Goal: Information Seeking & Learning: Learn about a topic

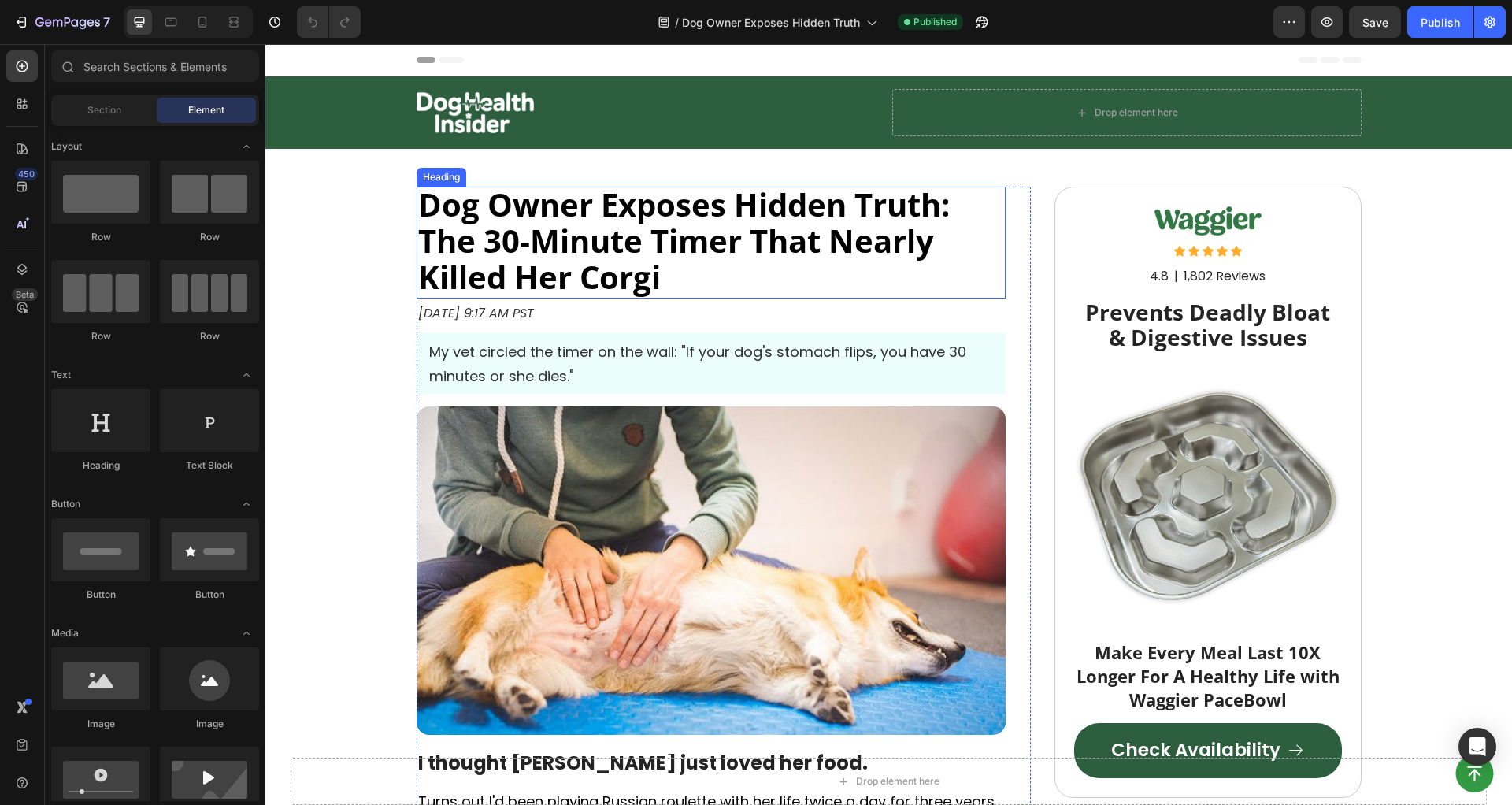
click at [700, 235] on strong "Dog Owner Exposes Hidden Truth: The 30-Minute Timer That Nearly Killed Her Corgi" at bounding box center [684, 240] width 532 height 116
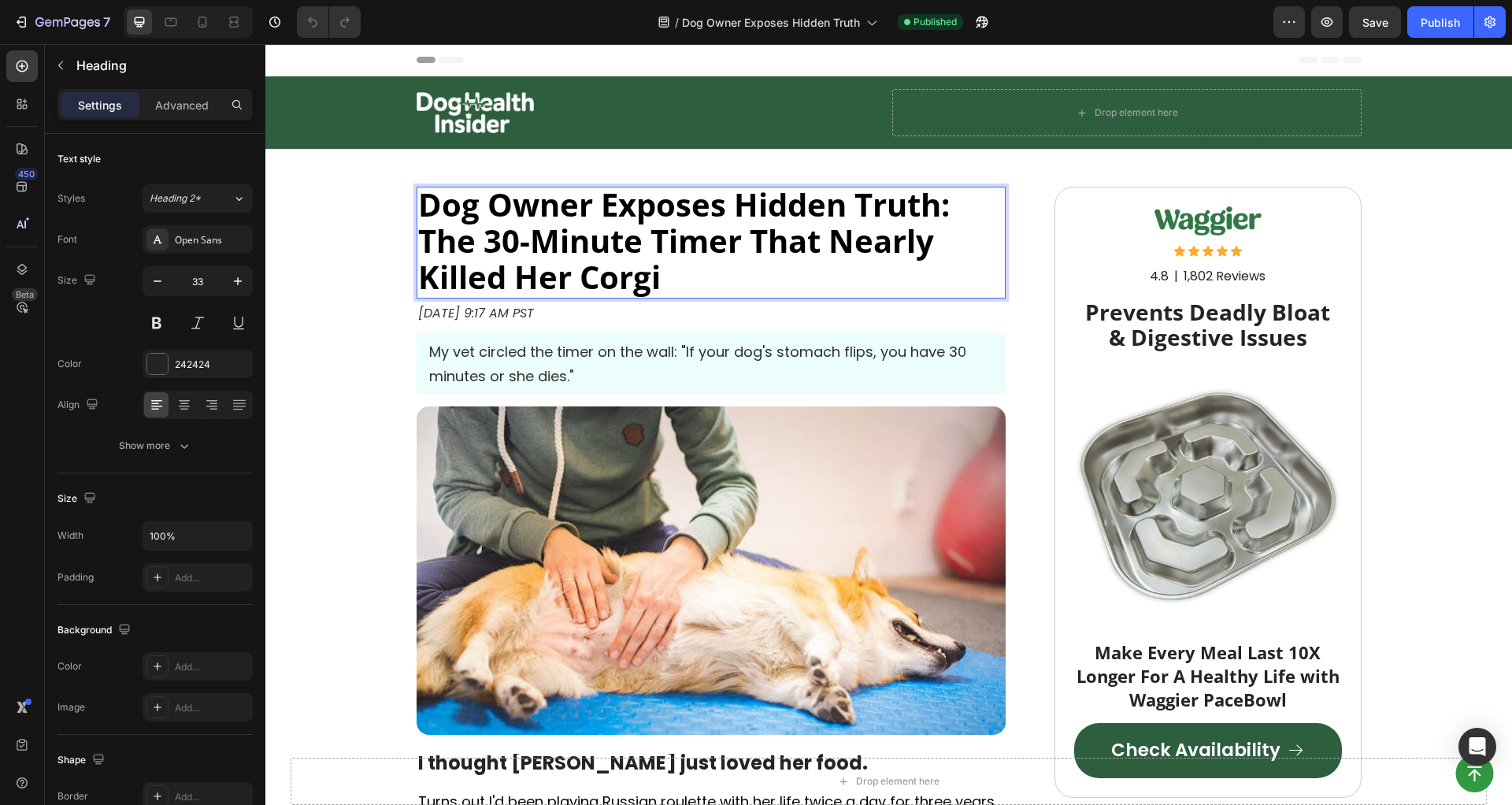
click at [700, 235] on strong "Dog Owner Exposes Hidden Truth: The 30-Minute Timer That Nearly Killed Her Corgi" at bounding box center [684, 240] width 532 height 116
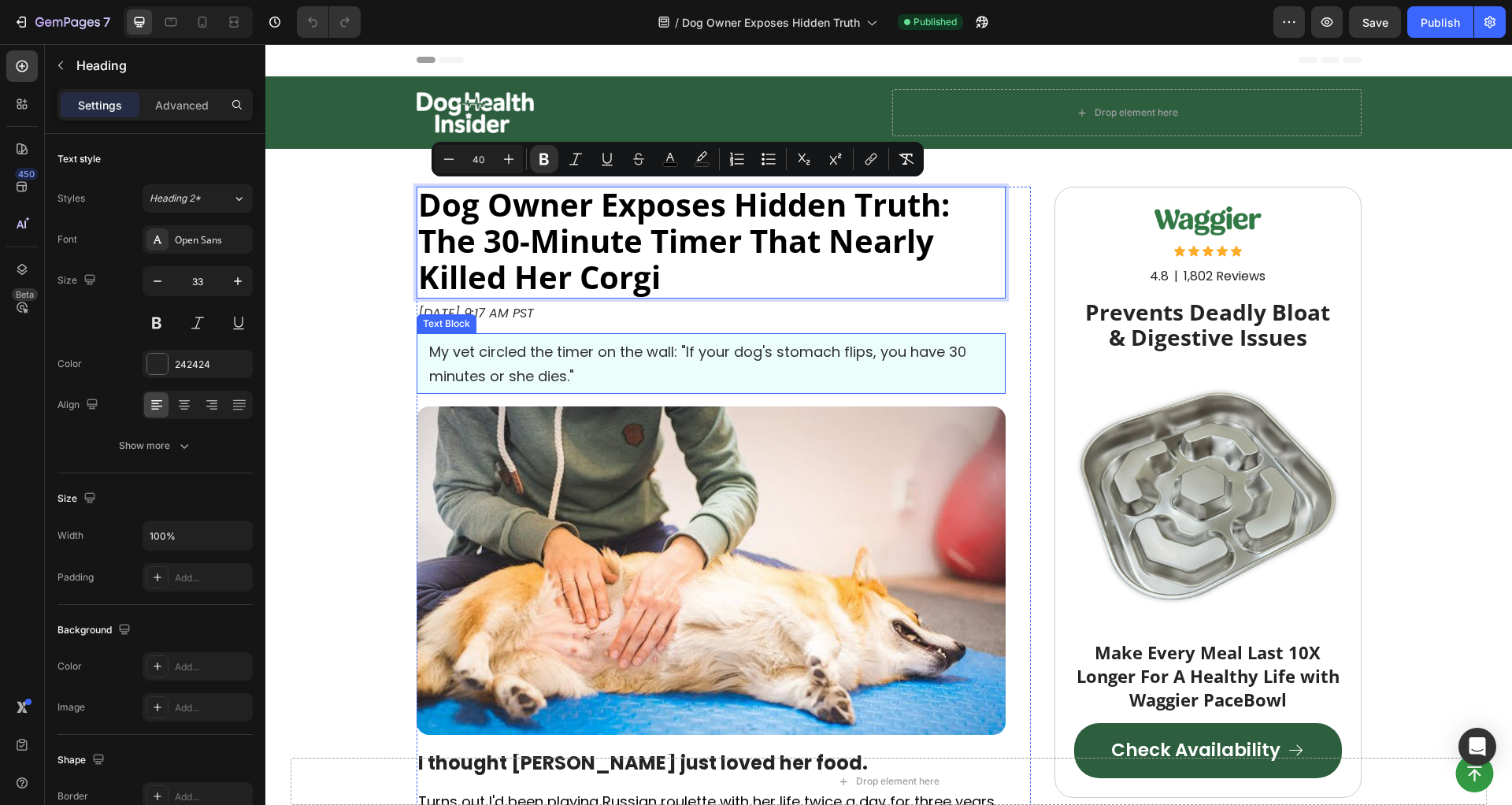
click at [694, 358] on span "My vet circled the timer on the wall: "If your dog's stomach flips, you have 30…" at bounding box center [697, 364] width 538 height 44
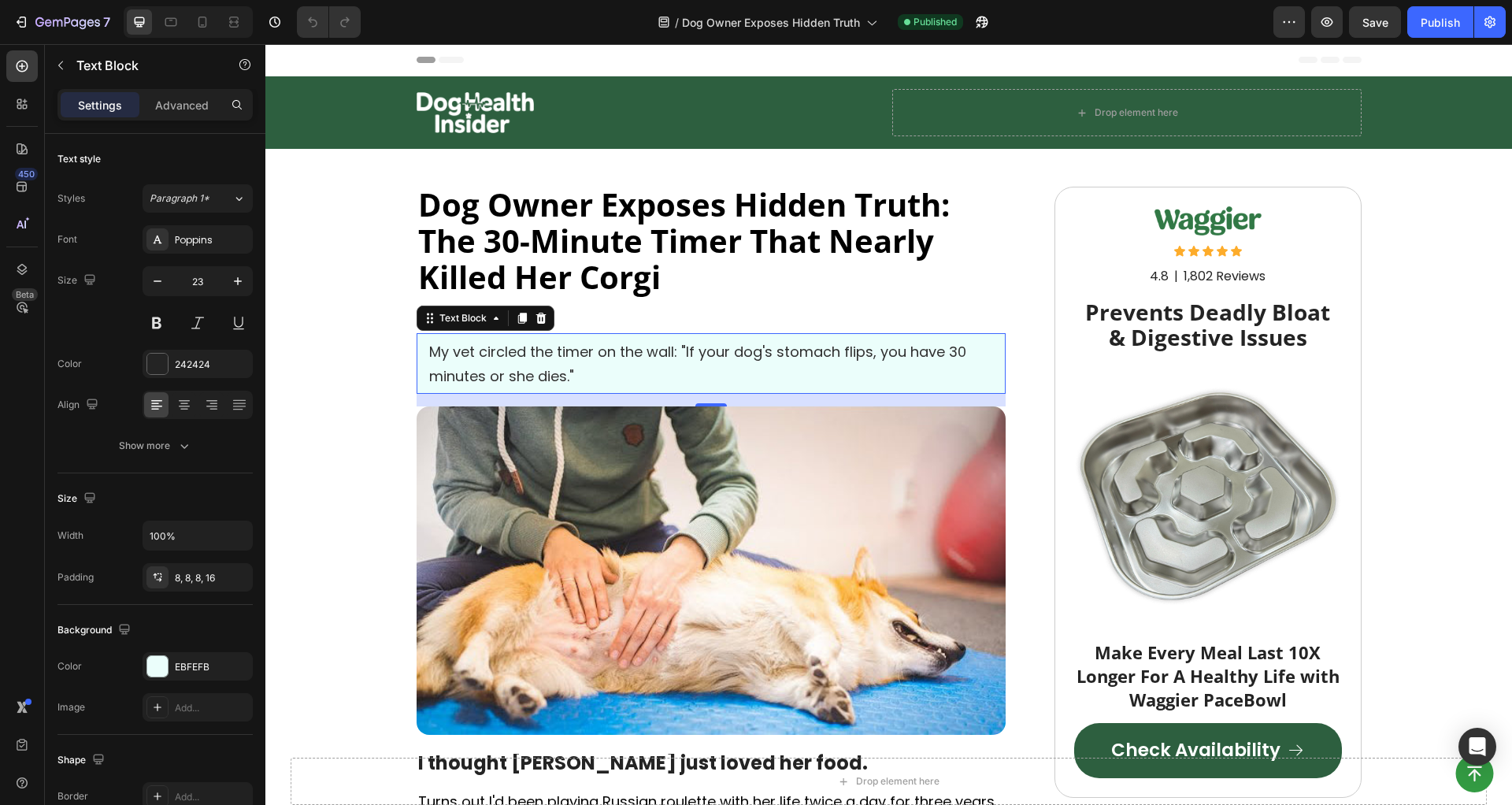
click at [694, 358] on span "My vet circled the timer on the wall: "If your dog's stomach flips, you have 30…" at bounding box center [697, 364] width 538 height 44
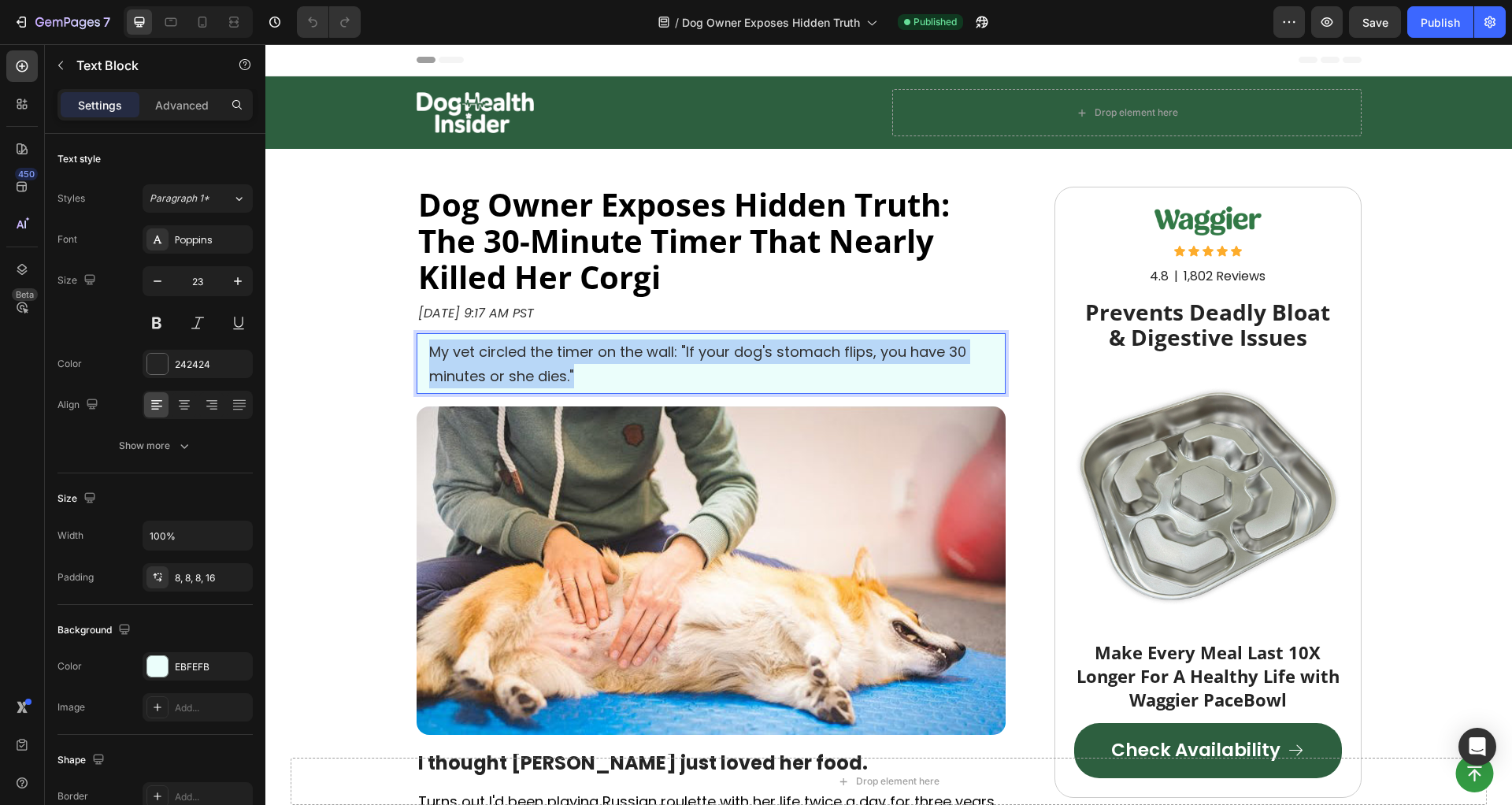
click at [694, 358] on span "My vet circled the timer on the wall: "If your dog's stomach flips, you have 30…" at bounding box center [697, 364] width 538 height 44
click at [728, 254] on strong "Dog Owner Exposes Hidden Truth: The 30-Minute Timer That Nearly Killed Her Corgi" at bounding box center [684, 240] width 532 height 116
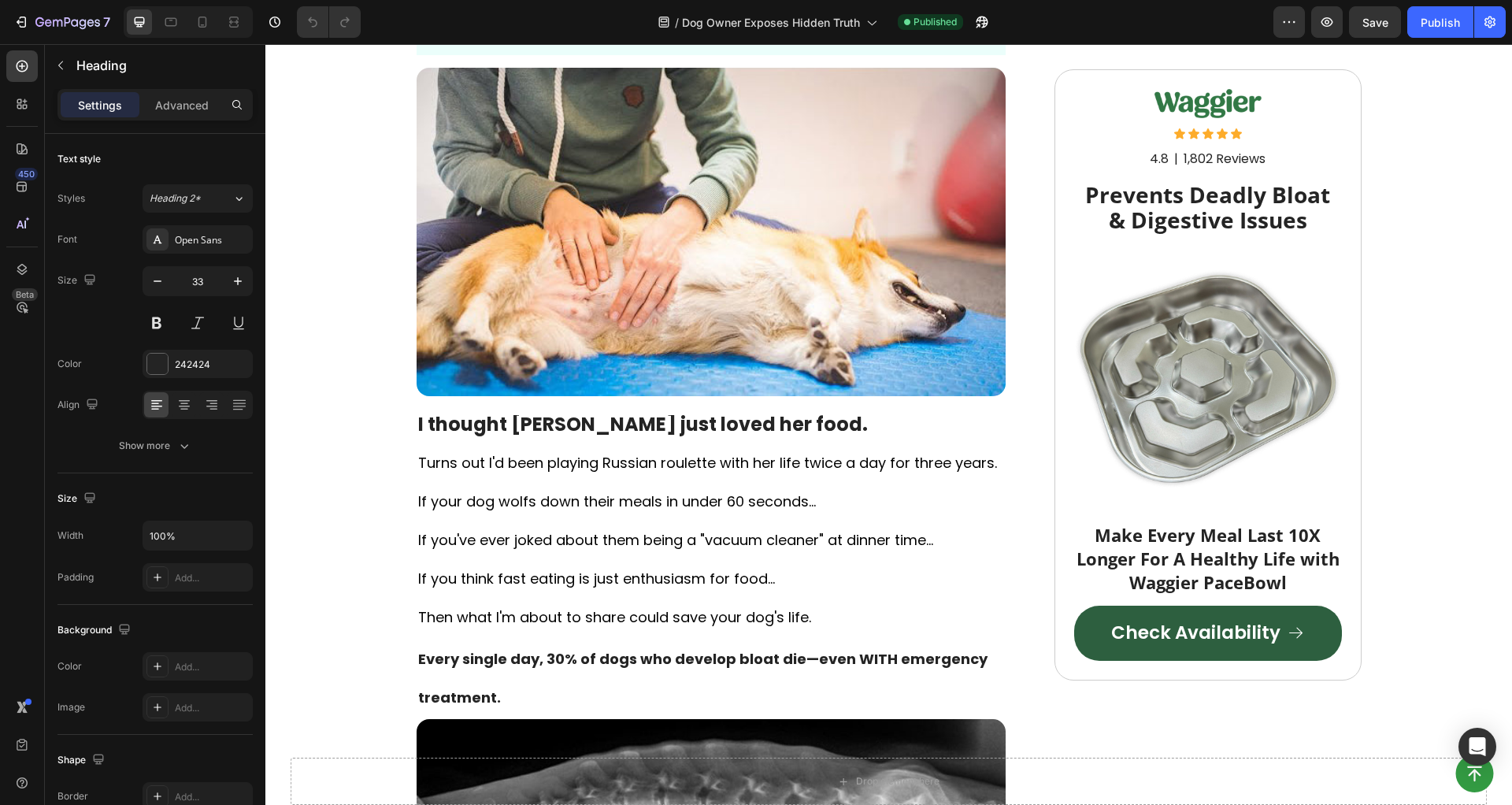
scroll to position [396, 0]
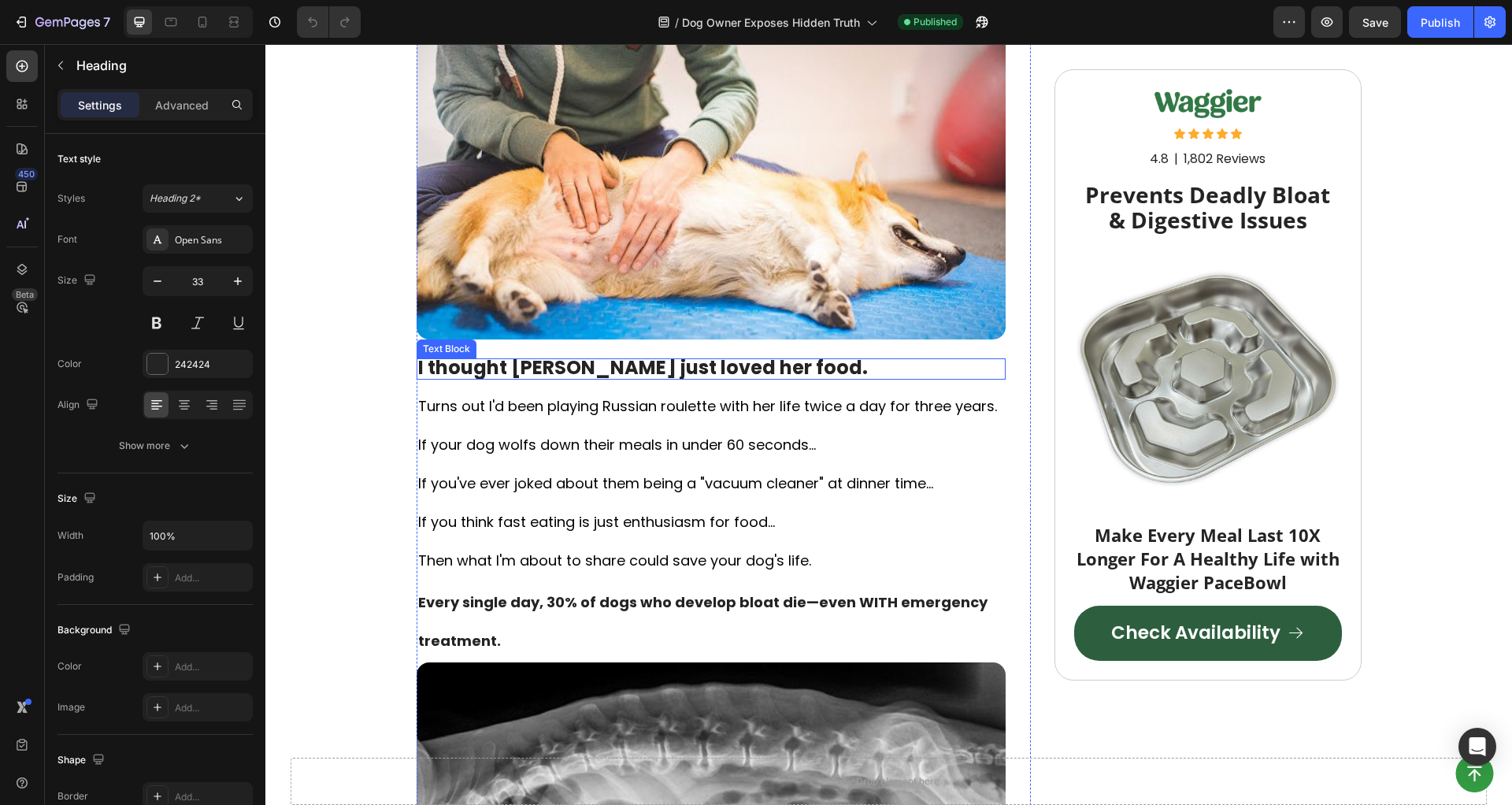
click at [676, 369] on strong "I thought [PERSON_NAME] just loved her food." at bounding box center [643, 367] width 450 height 26
click at [676, 368] on strong "I thought [PERSON_NAME] just loved her food." at bounding box center [643, 367] width 450 height 26
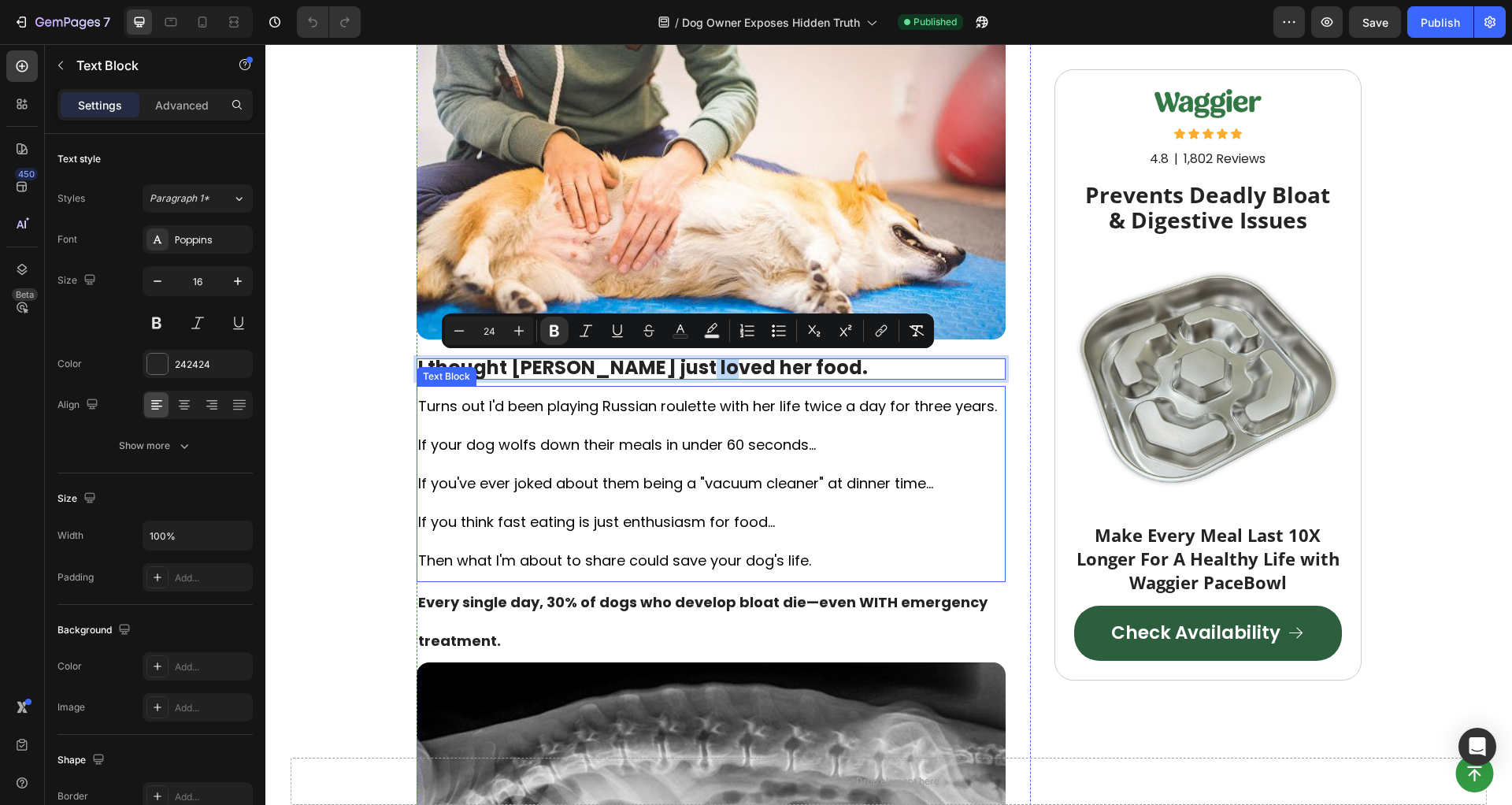
click at [666, 435] on span "If your dog wolfs down their meals in under 60 seconds..." at bounding box center [617, 444] width 398 height 19
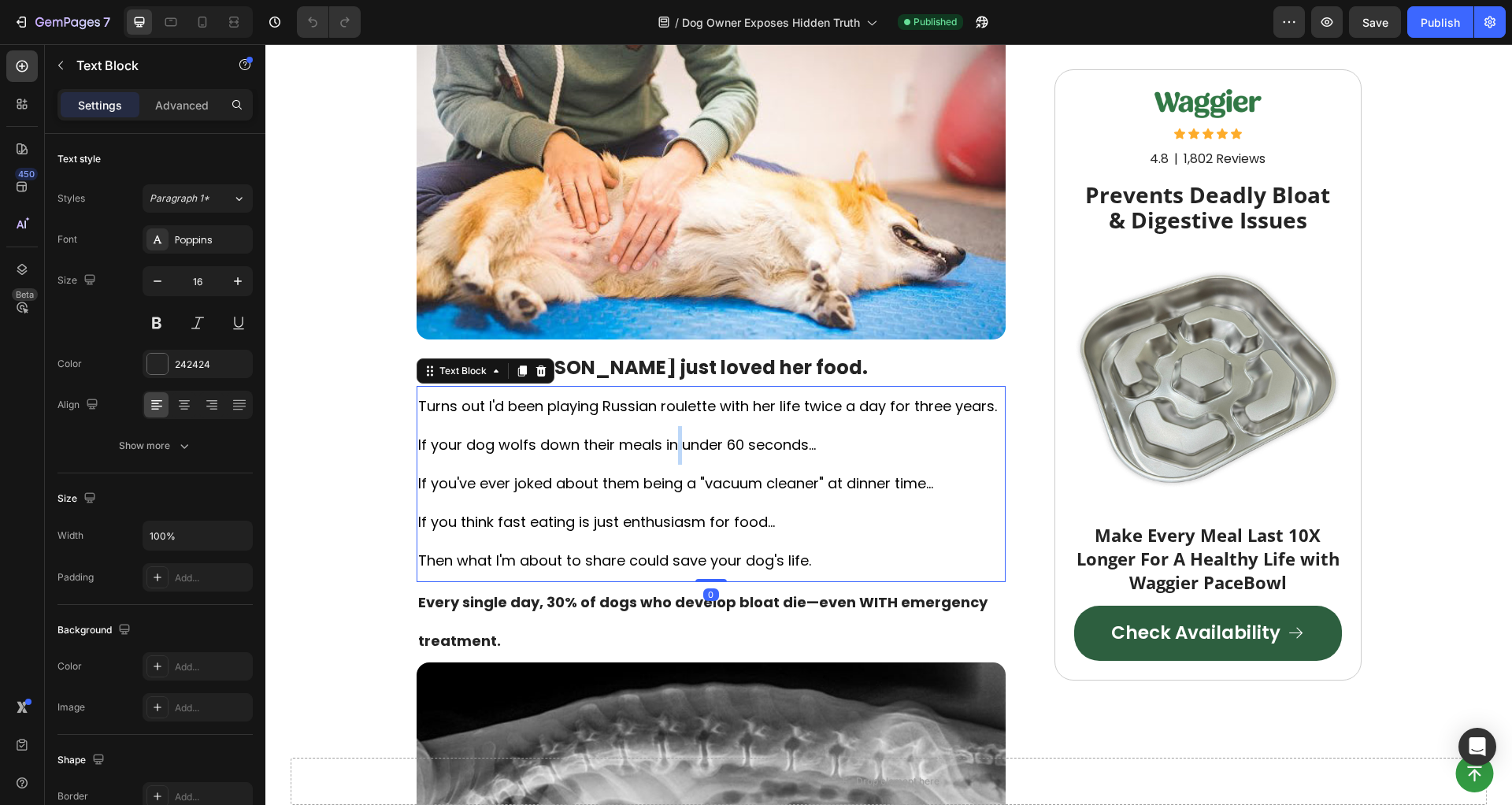
click at [666, 435] on span "If your dog wolfs down their meals in under 60 seconds..." at bounding box center [617, 444] width 398 height 19
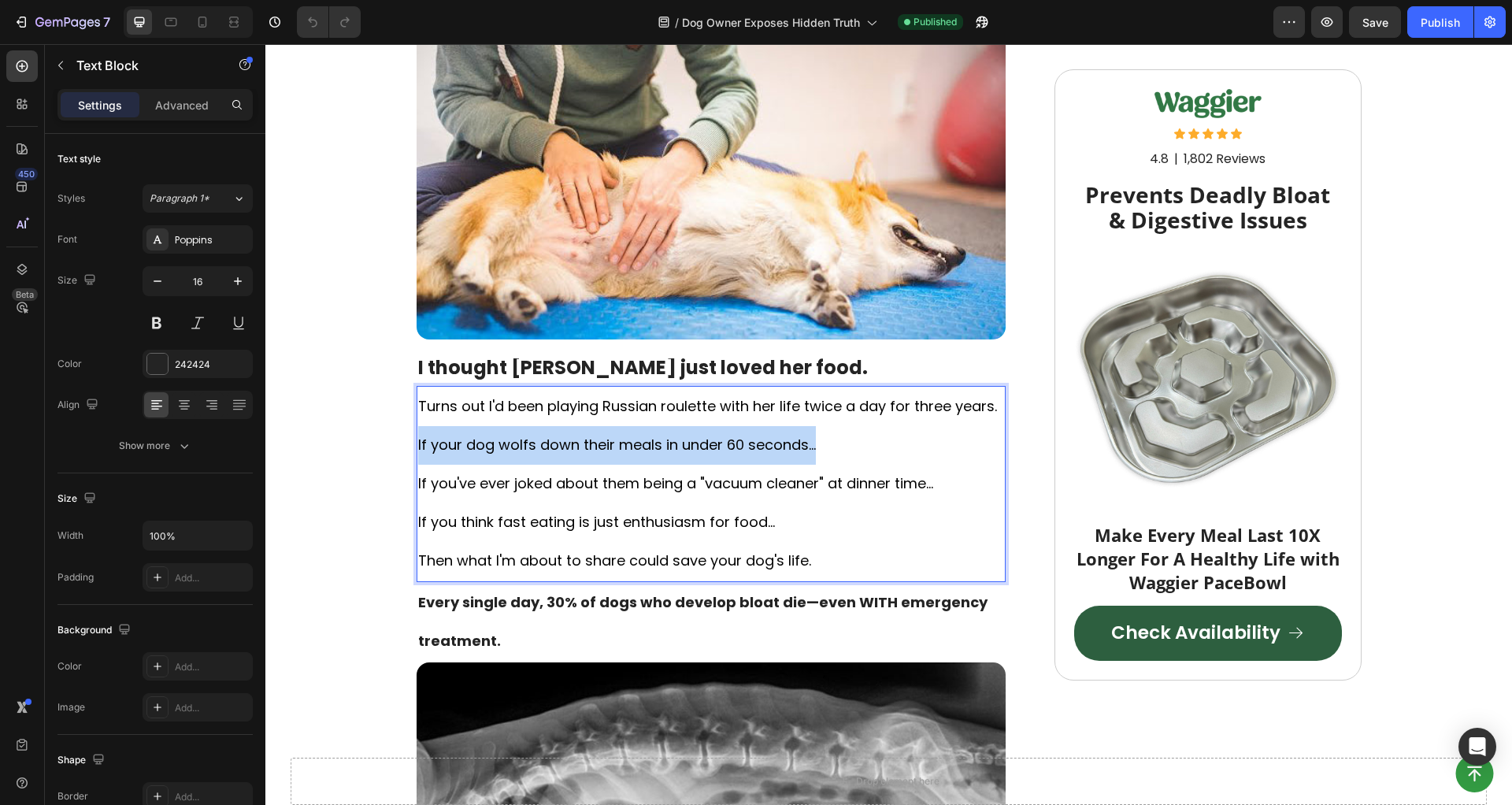
click at [666, 435] on span "If your dog wolfs down their meals in under 60 seconds..." at bounding box center [617, 444] width 398 height 19
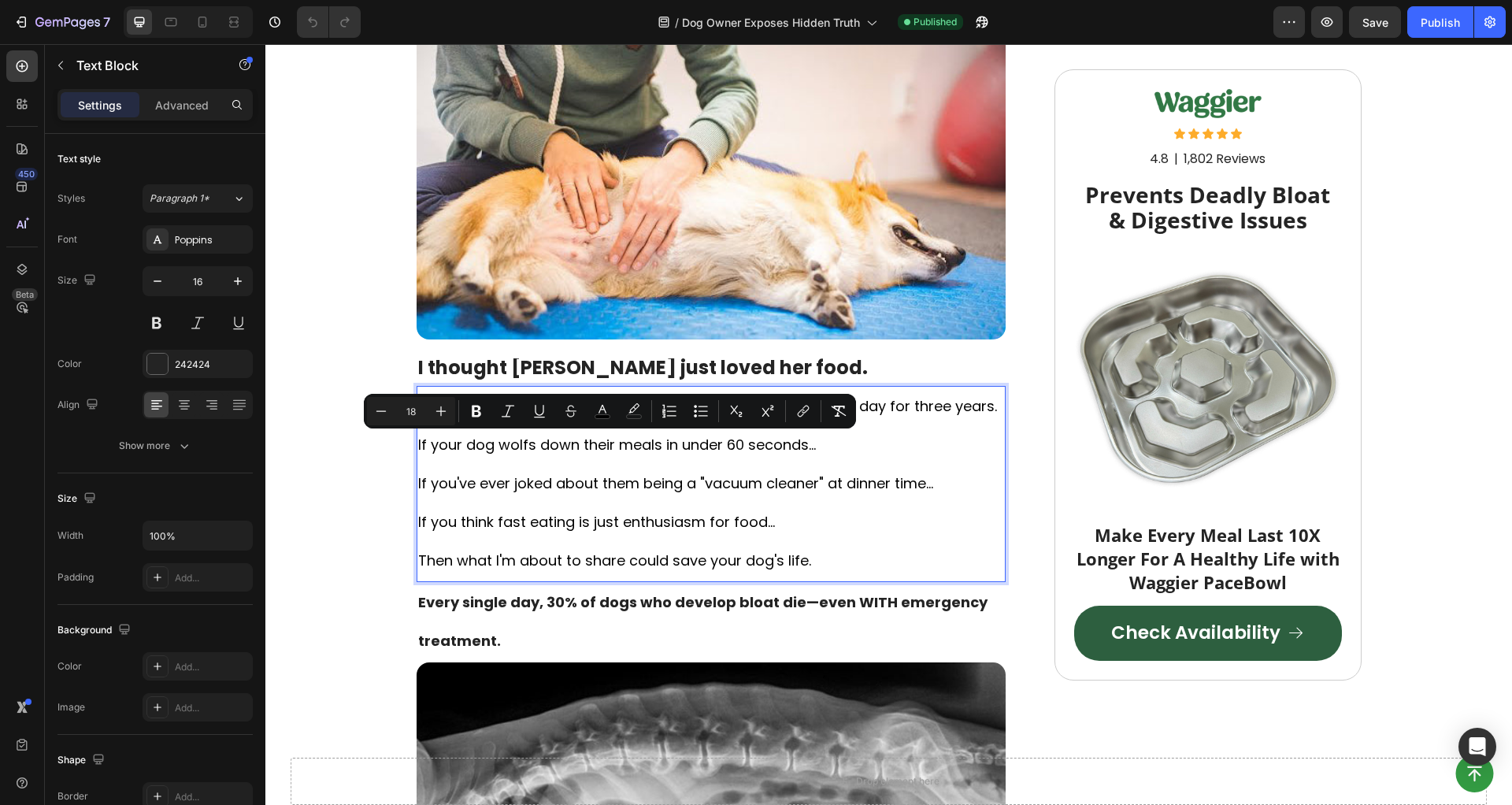
click at [653, 496] on p "If you've ever joked about them being a "vacuum cleaner" at dinner time..." at bounding box center [711, 484] width 586 height 39
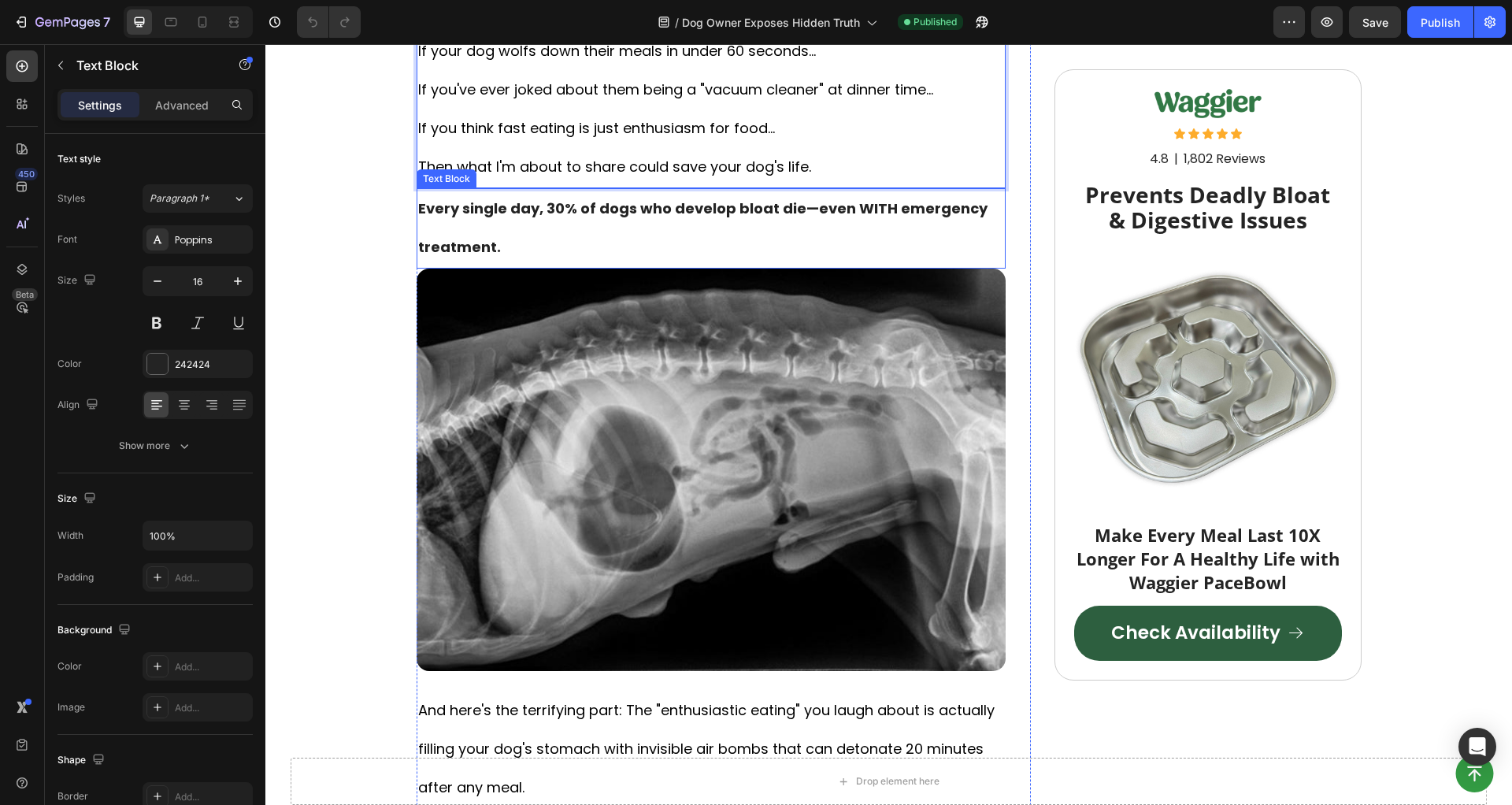
scroll to position [782, 0]
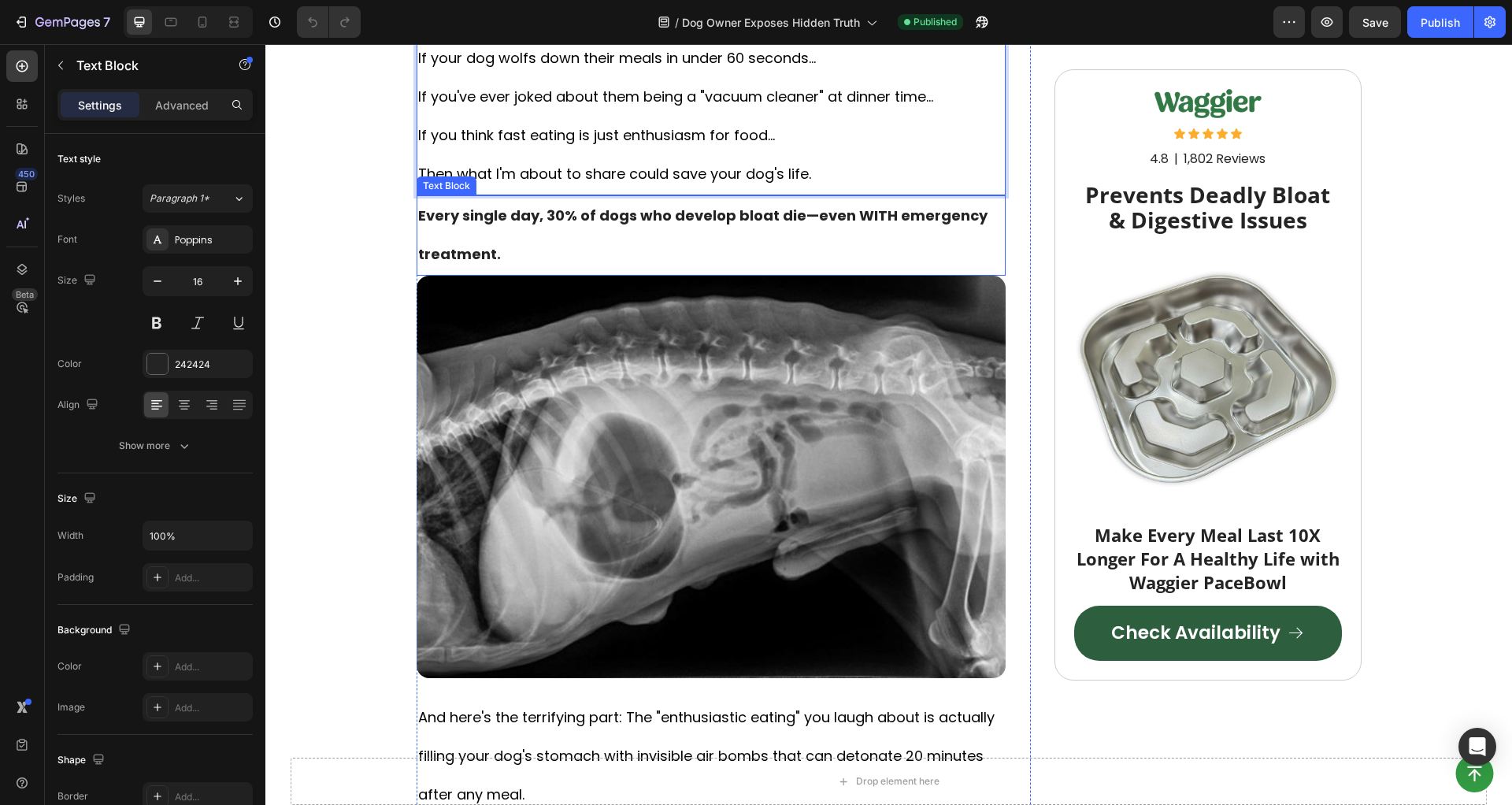
click at [653, 203] on p "Every single day, 30% of dogs who develop bloat die—even WITH emergency treatme…" at bounding box center [711, 235] width 586 height 77
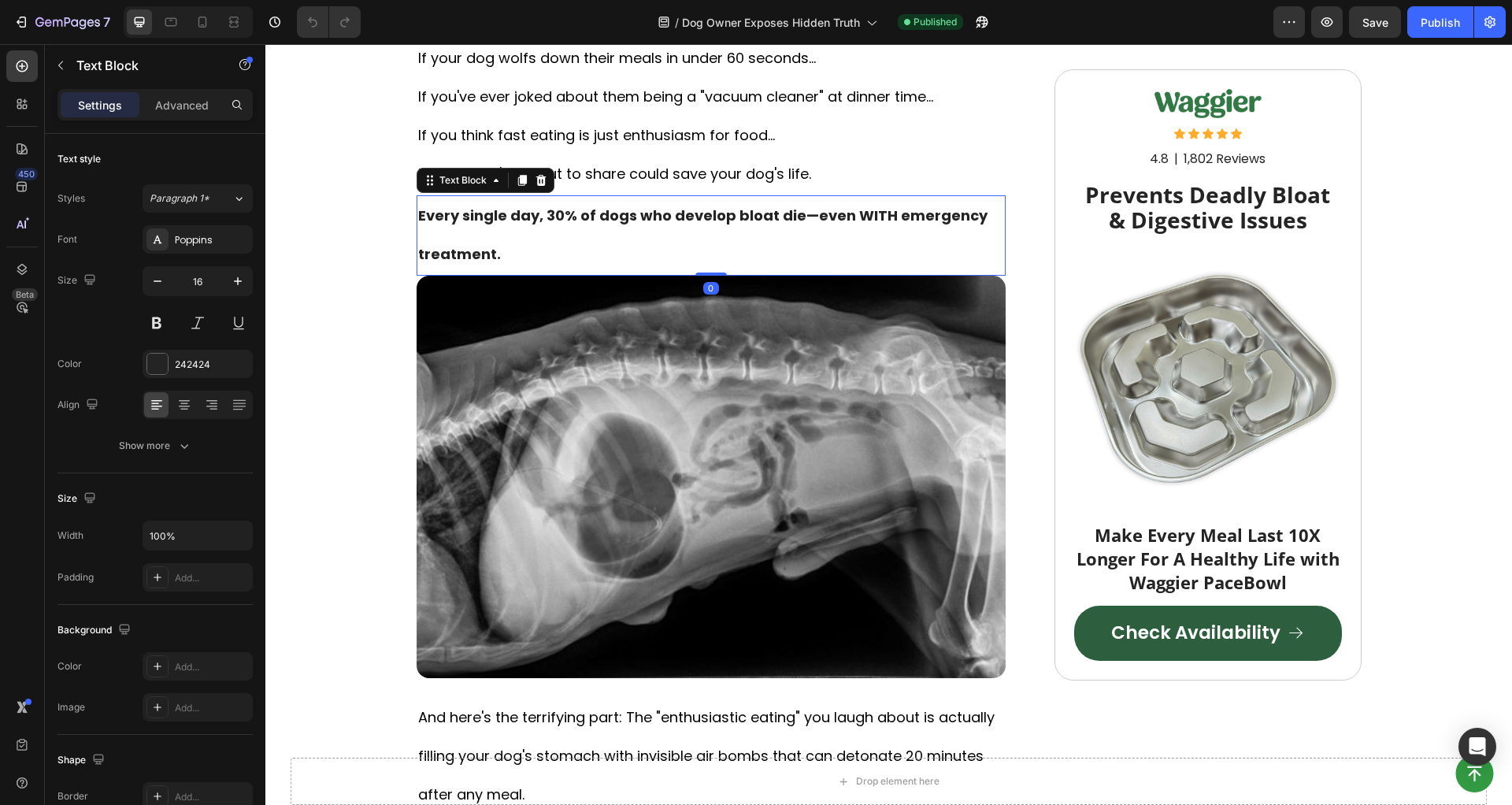
click at [645, 224] on p "Every single day, 30% of dogs who develop bloat die—even WITH emergency treatme…" at bounding box center [711, 235] width 586 height 77
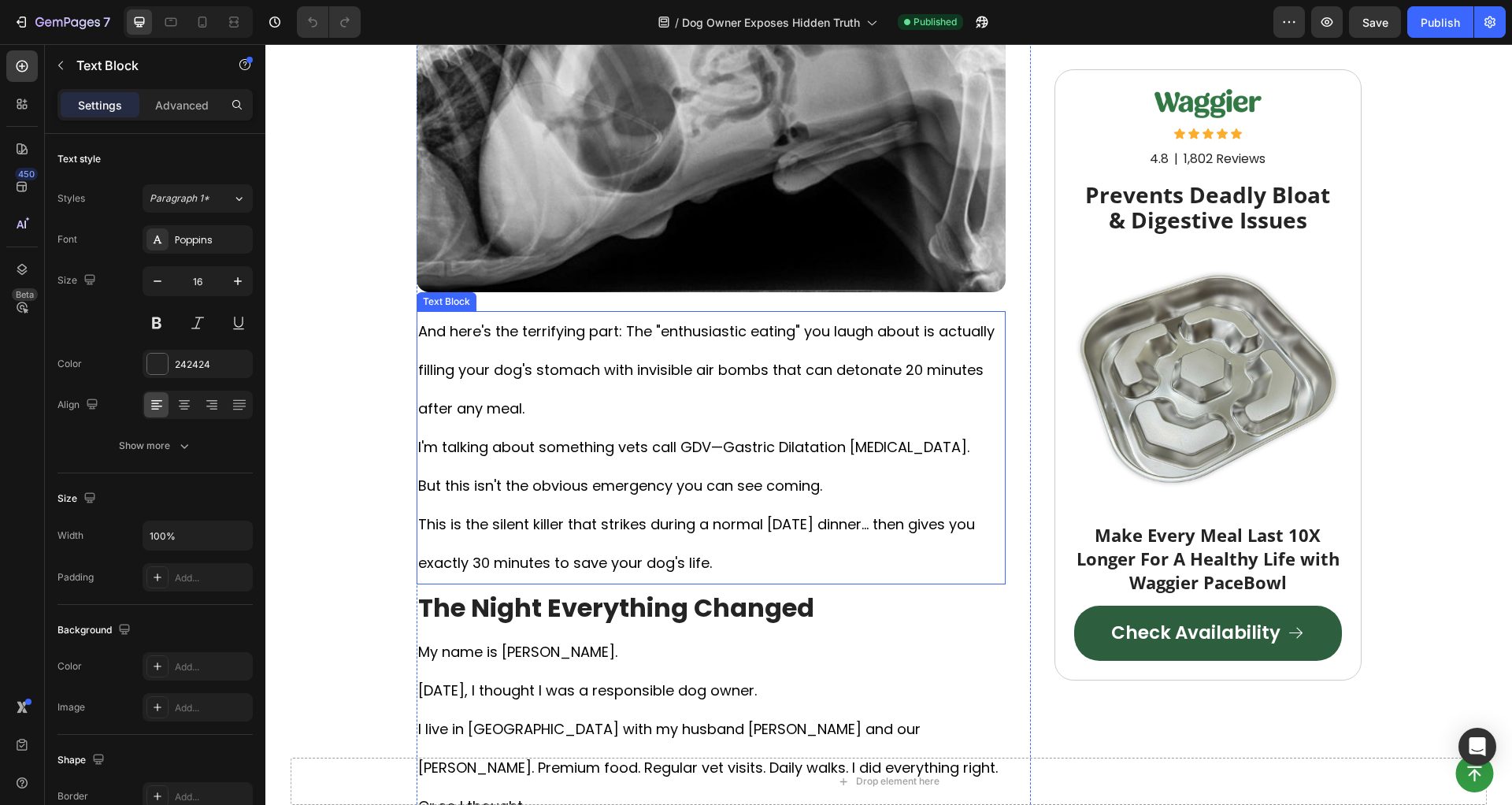
scroll to position [1171, 0]
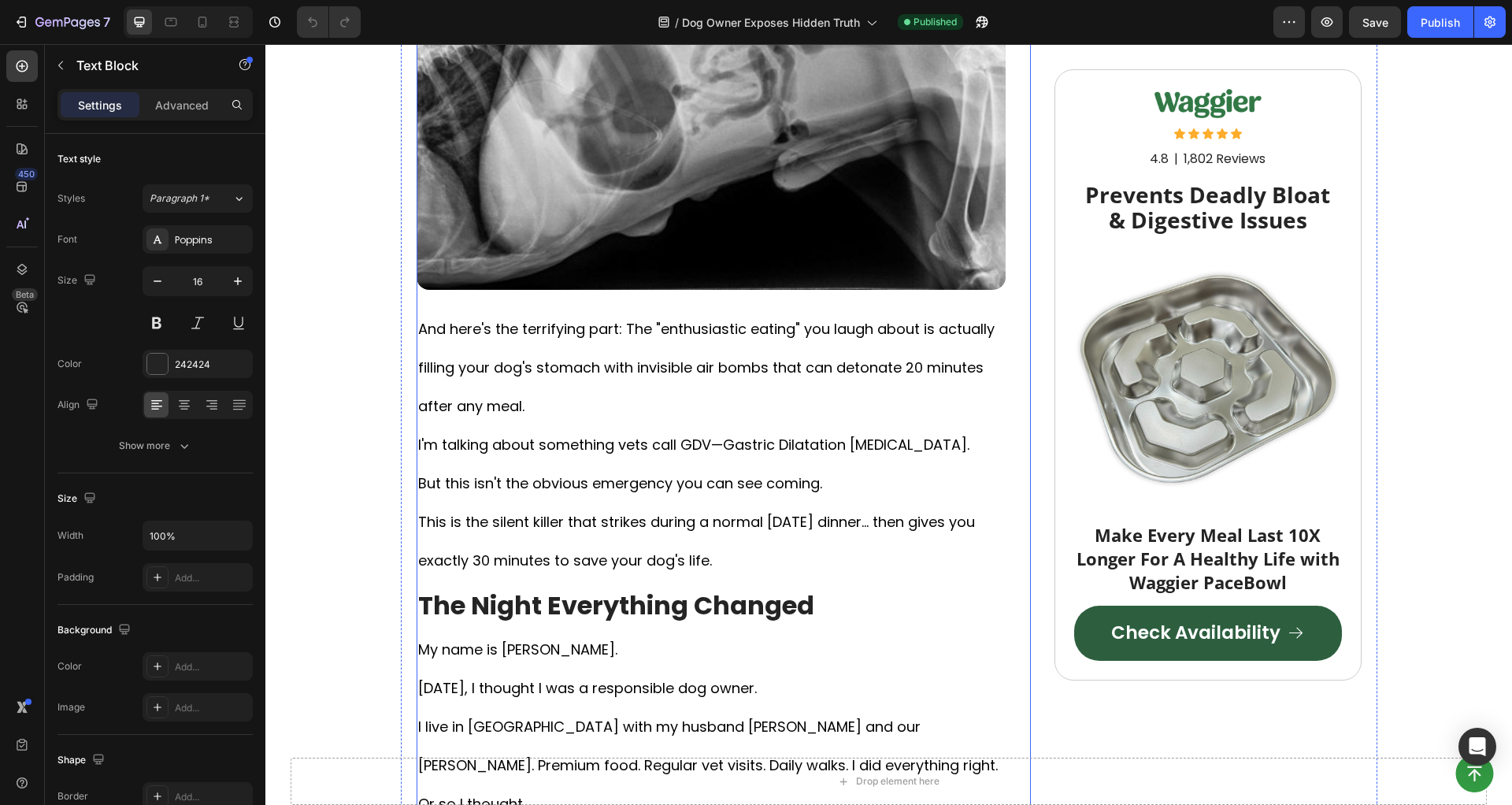
click at [596, 596] on strong "The Night Everything Changed" at bounding box center [616, 606] width 396 height 36
click at [598, 596] on strong "The Night Everything Changed" at bounding box center [616, 606] width 396 height 36
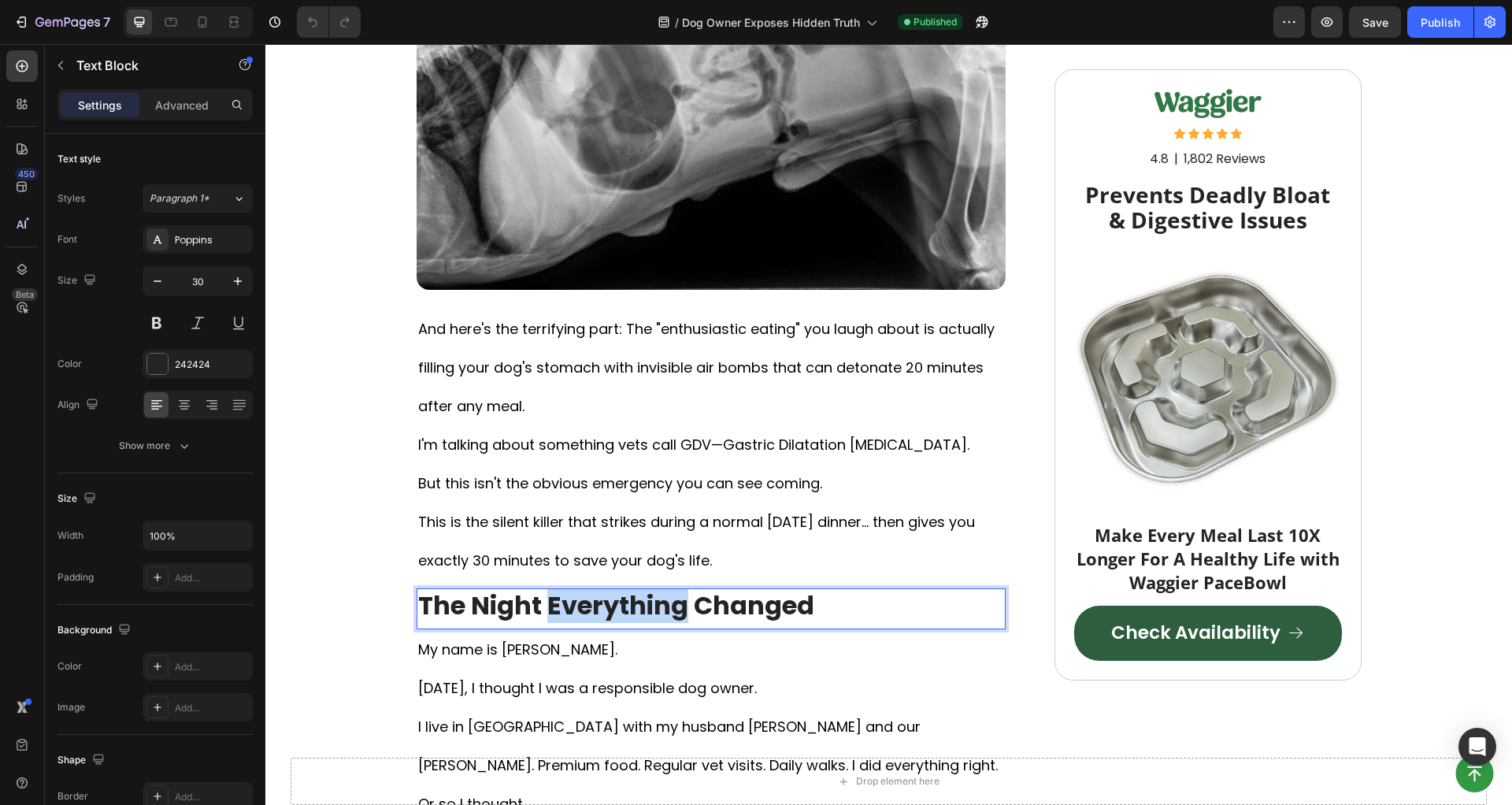
click at [598, 596] on strong "The Night Everything Changed" at bounding box center [616, 606] width 396 height 36
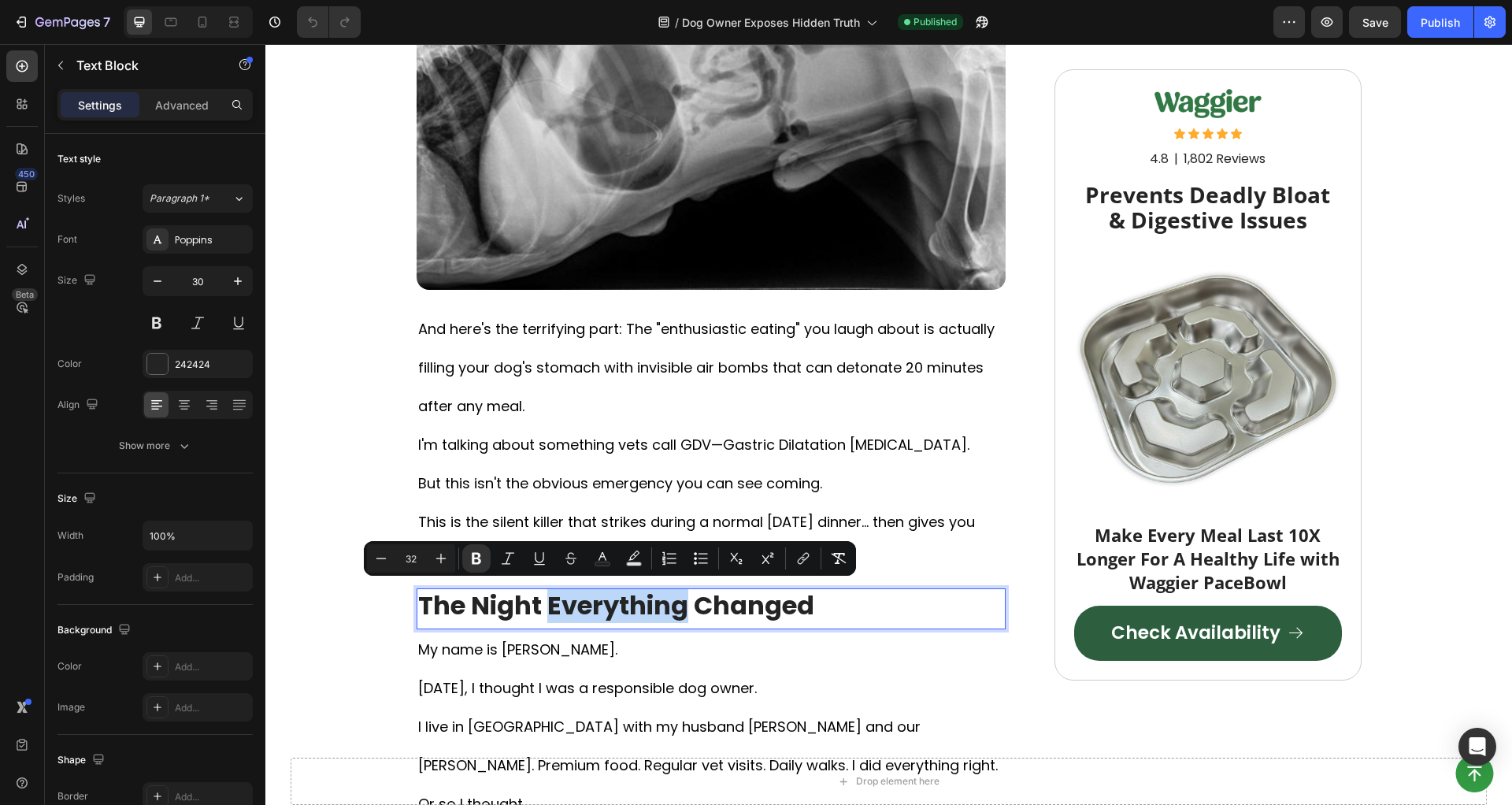
click at [598, 596] on strong "The Night Everything Changed" at bounding box center [616, 606] width 396 height 36
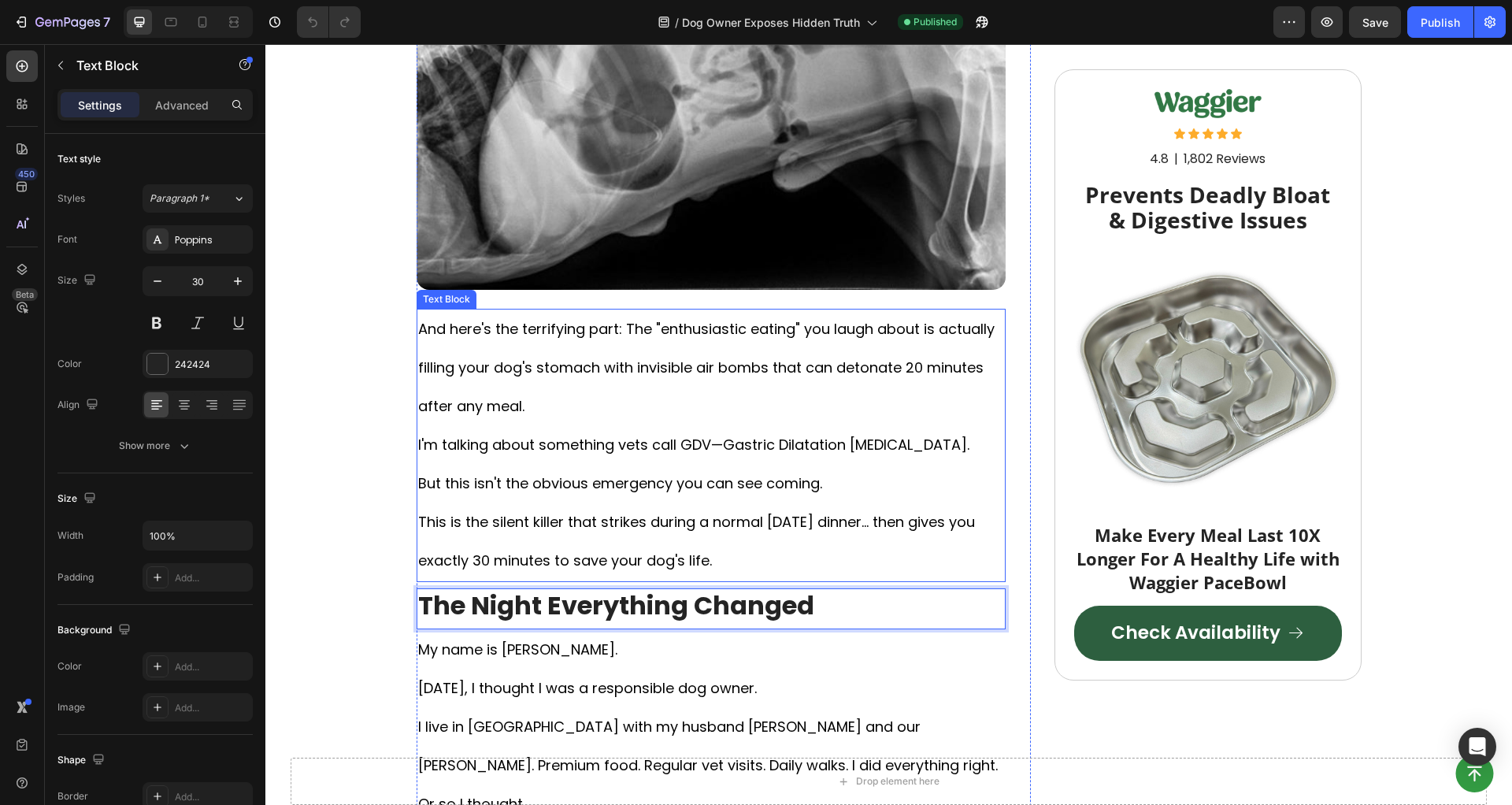
click at [642, 400] on p "And here's the terrifying part: The "enthusiastic eating" you laugh about is ac…" at bounding box center [711, 445] width 586 height 270
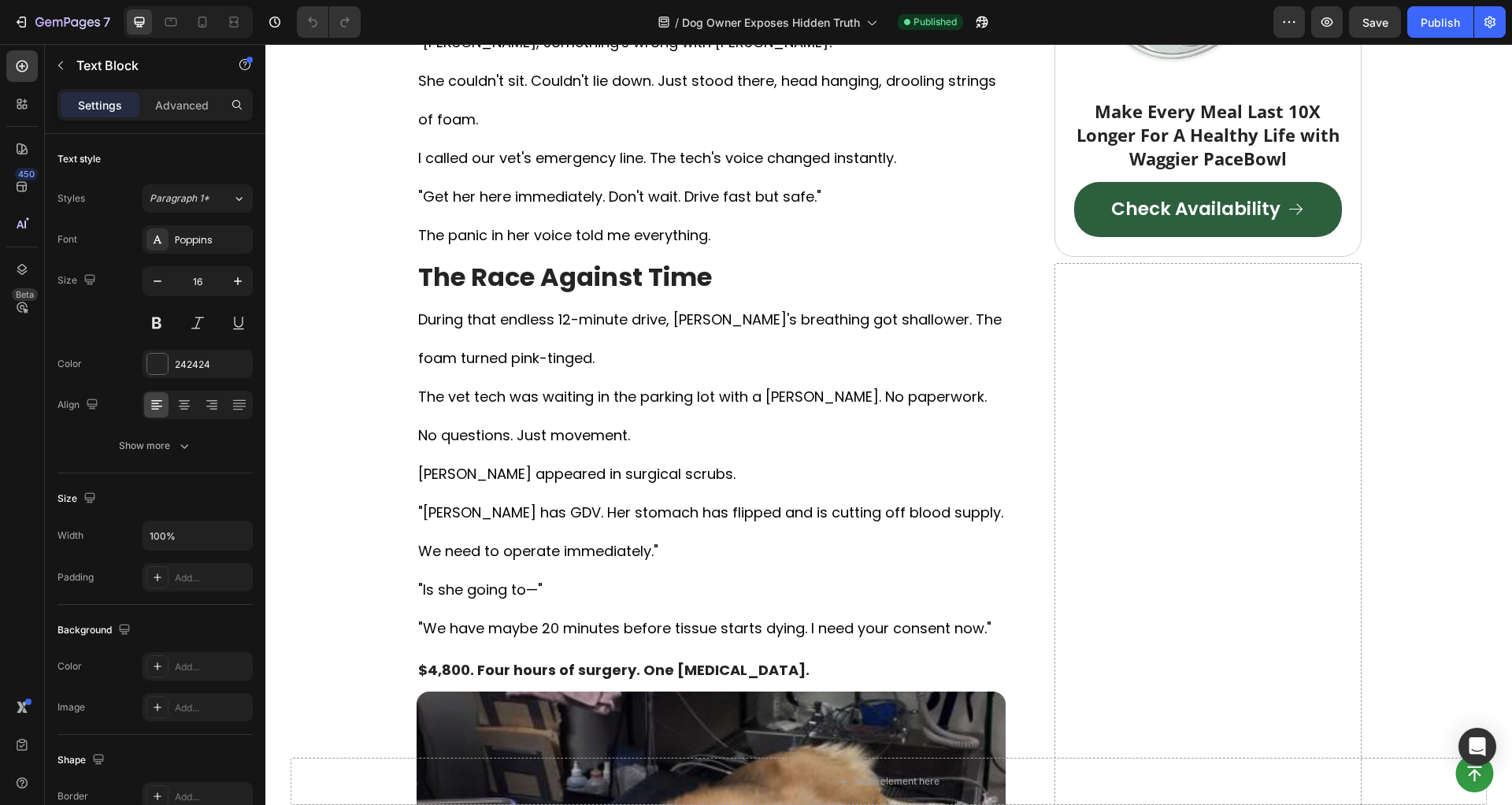
scroll to position [2510, 0]
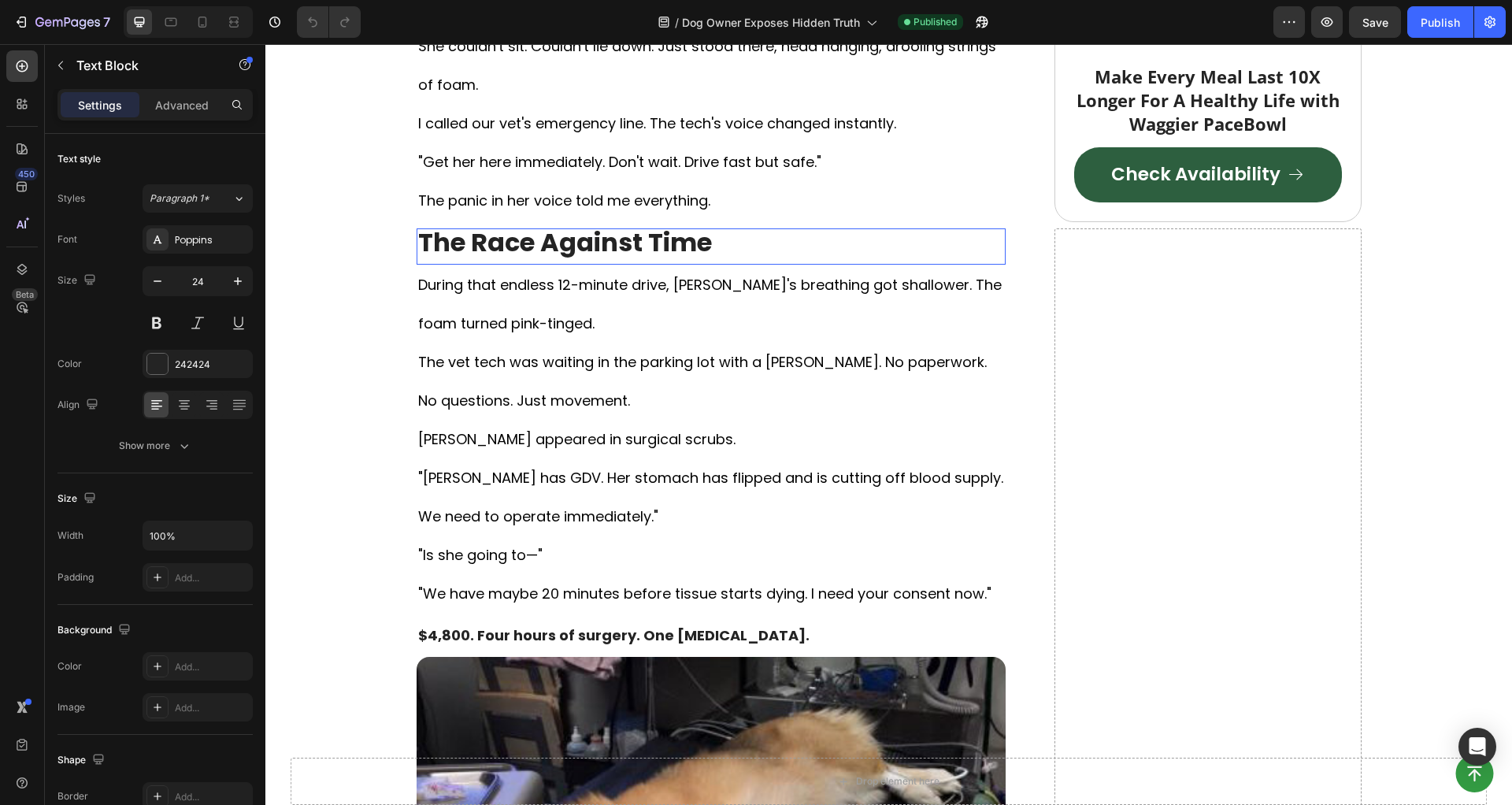
click at [615, 260] on strong "The Race Against Time" at bounding box center [565, 242] width 293 height 36
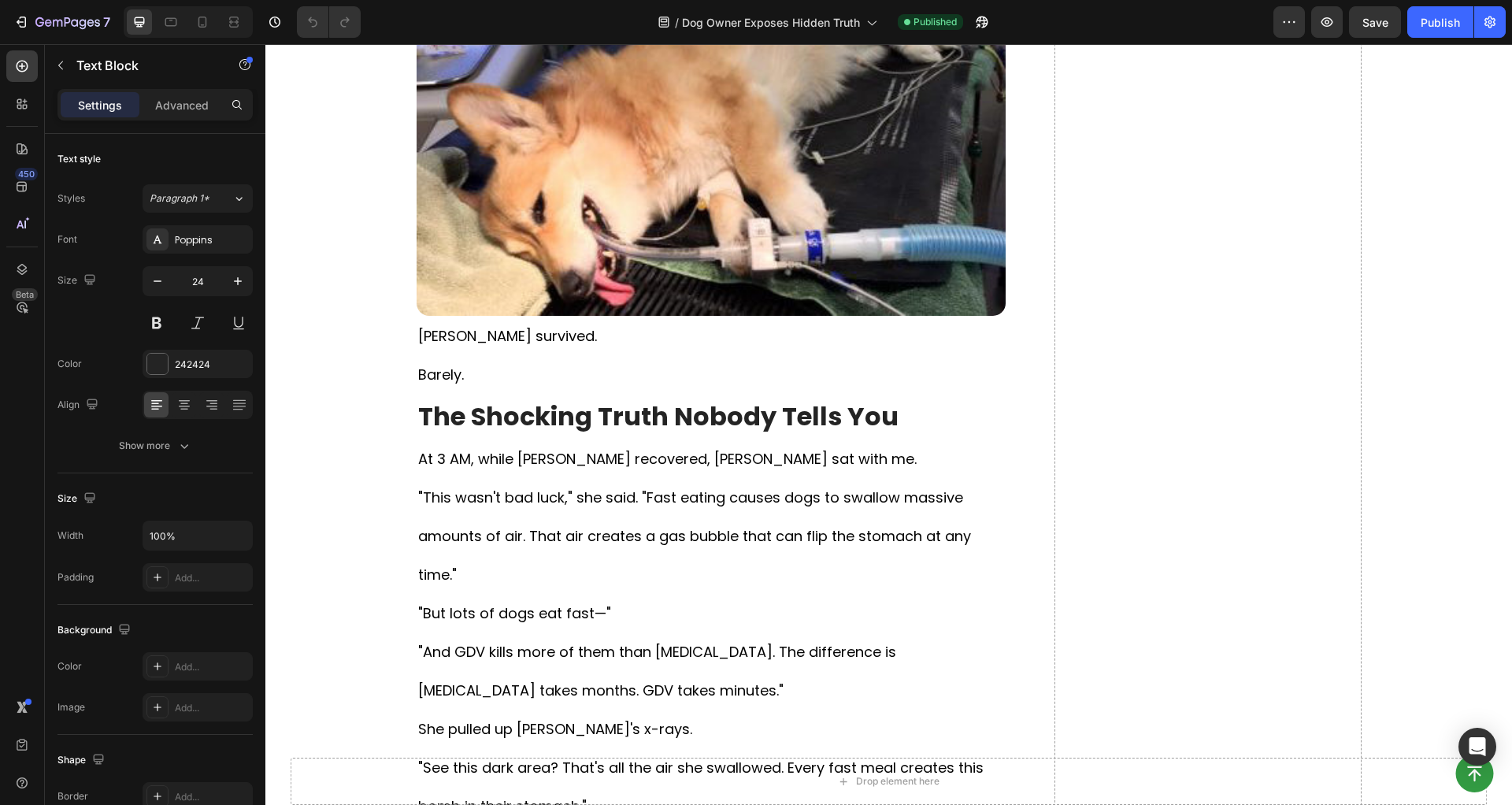
scroll to position [3623, 0]
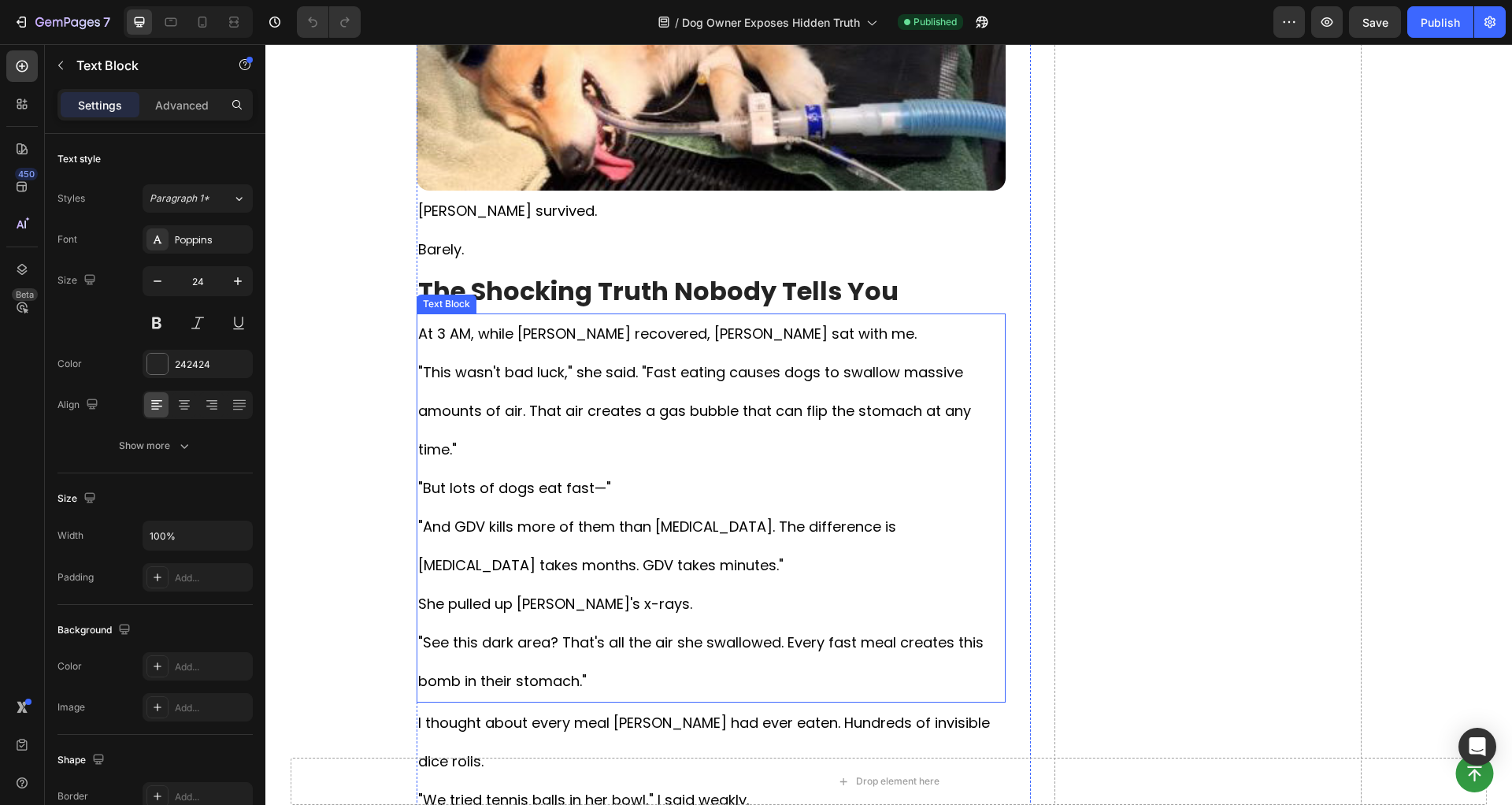
click at [709, 289] on strong "The Shocking Truth Nobody Tells You" at bounding box center [658, 291] width 481 height 36
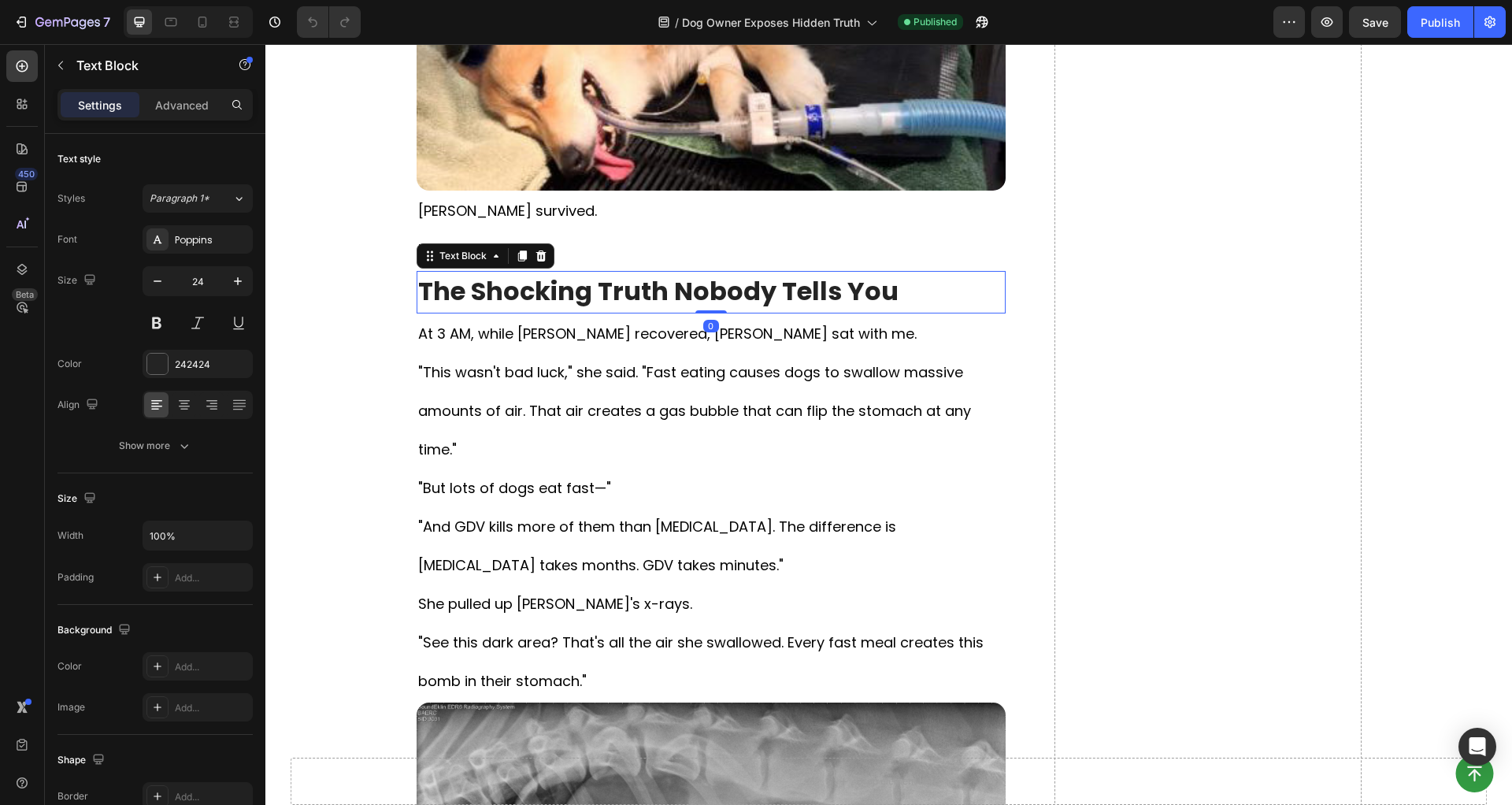
click at [709, 289] on strong "The Shocking Truth Nobody Tells You" at bounding box center [658, 291] width 481 height 36
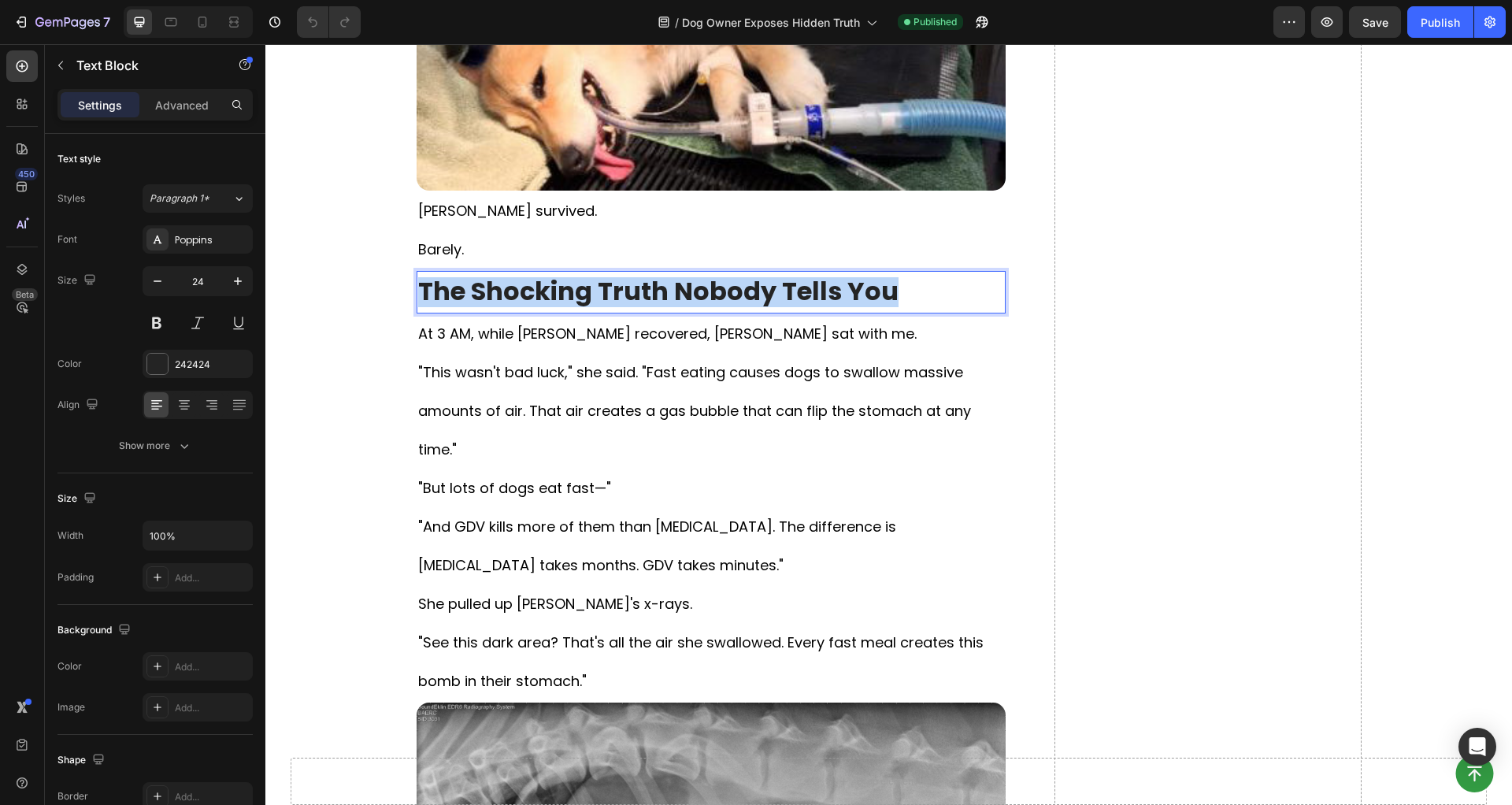
click at [709, 289] on strong "The Shocking Truth Nobody Tells You" at bounding box center [658, 291] width 481 height 36
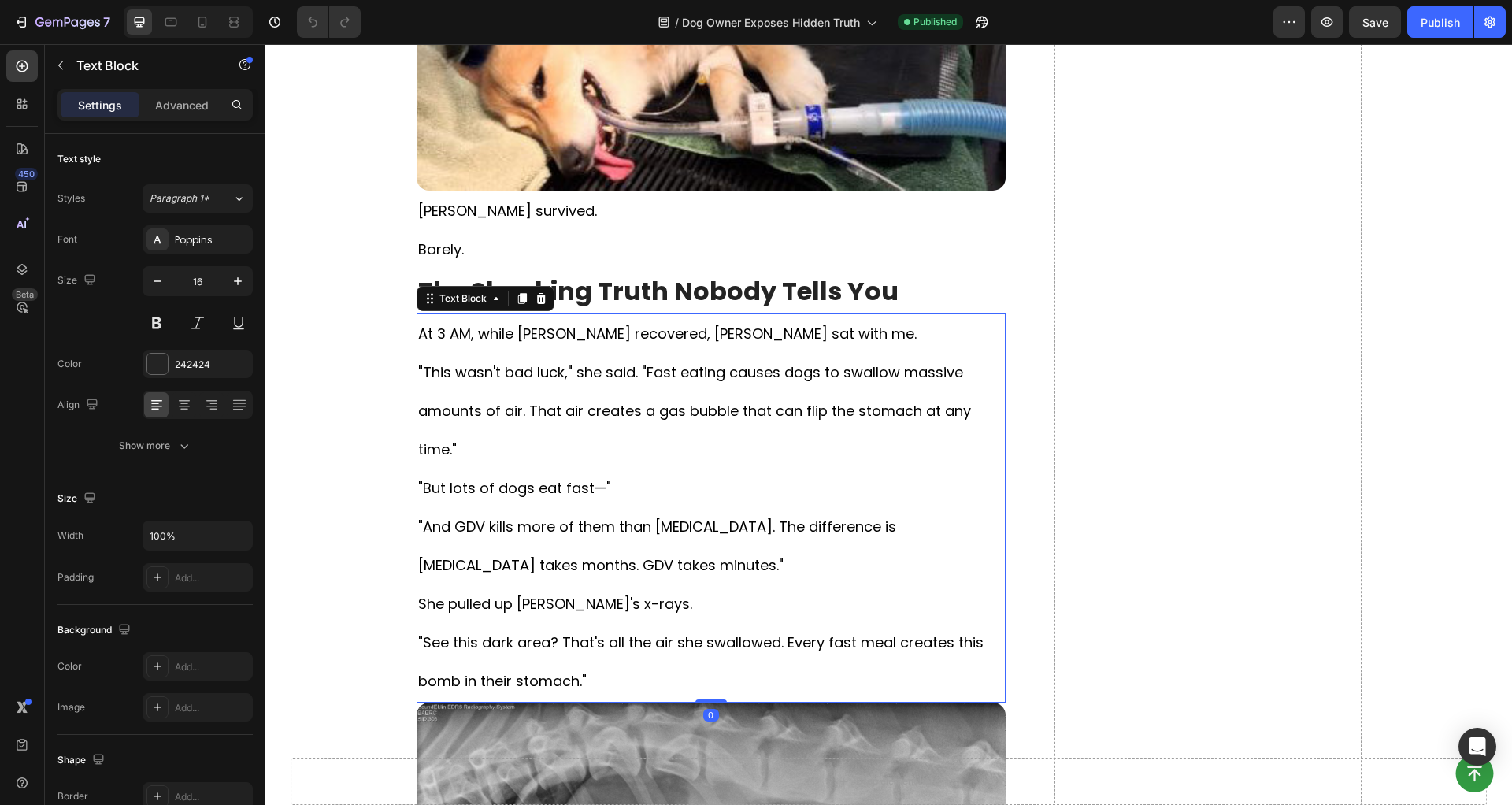
click at [632, 494] on p "At 3 AM, while [PERSON_NAME] recovered, [PERSON_NAME] sat with me. "This wasn't…" at bounding box center [711, 508] width 586 height 386
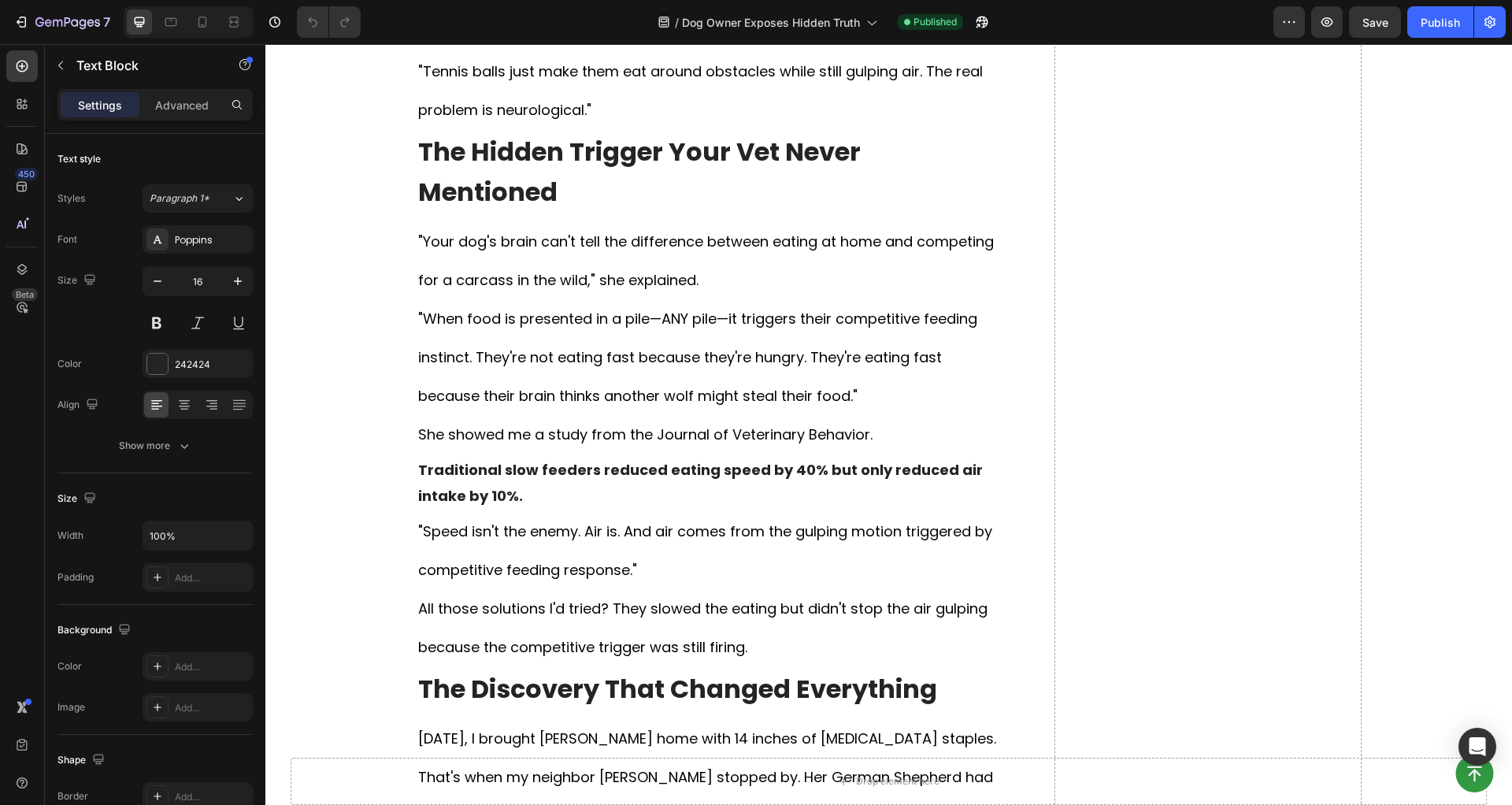
scroll to position [4981, 0]
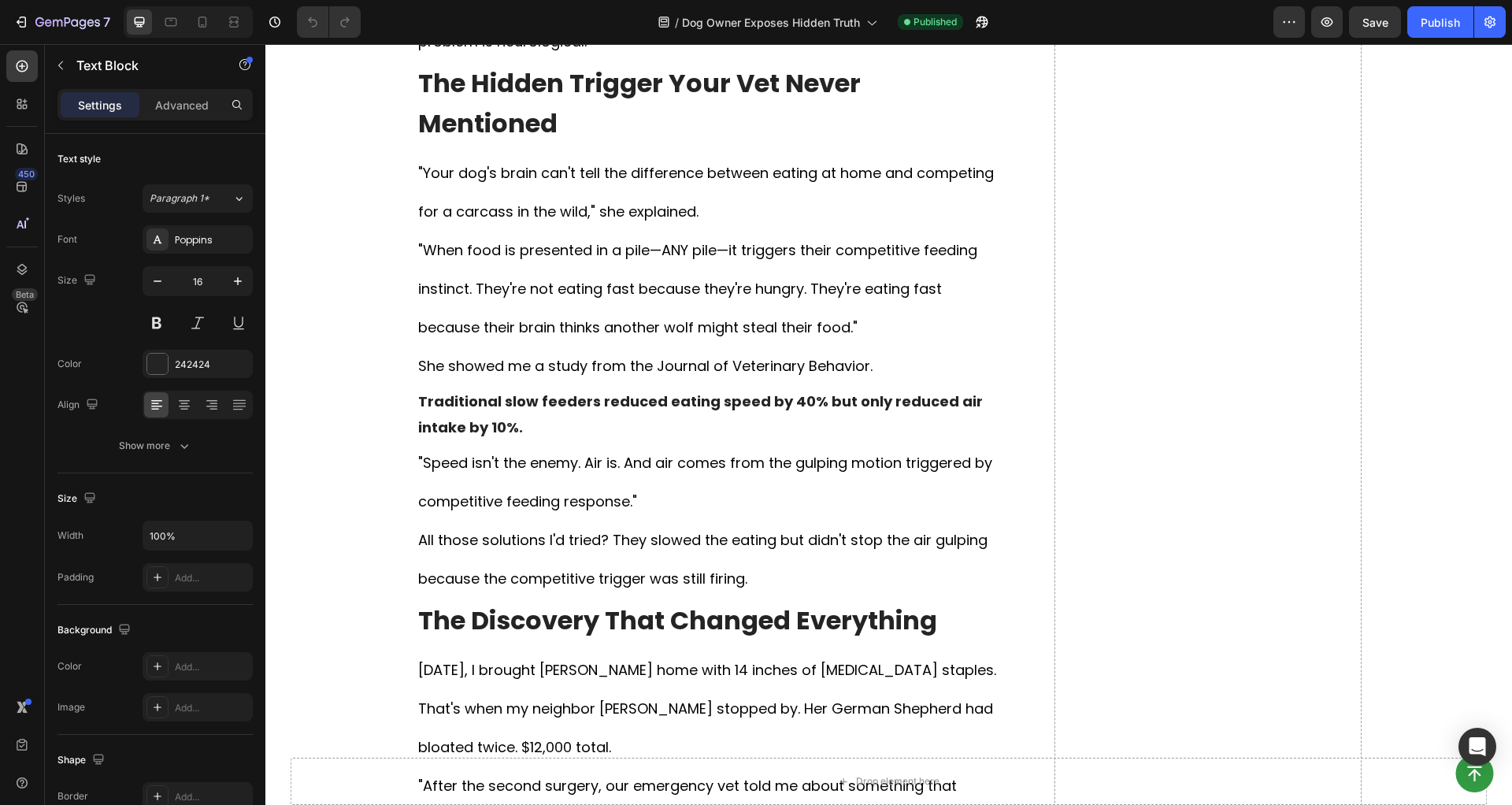
click at [632, 530] on span "All those solutions I'd tried? They slowed the eating but didn't stop the air g…" at bounding box center [703, 559] width 569 height 58
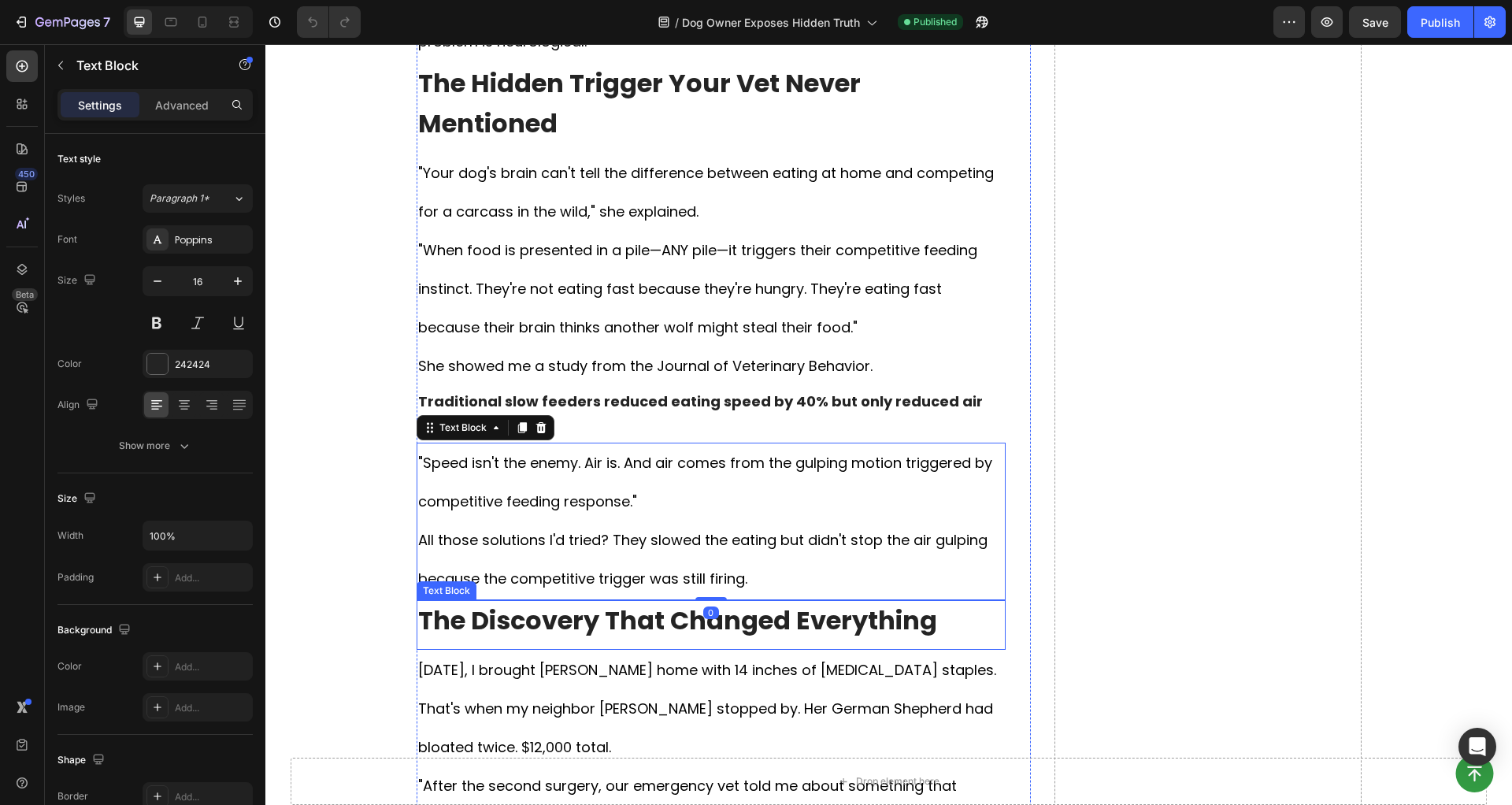
click at [614, 602] on strong "The Discovery That Changed Everything" at bounding box center [678, 620] width 519 height 36
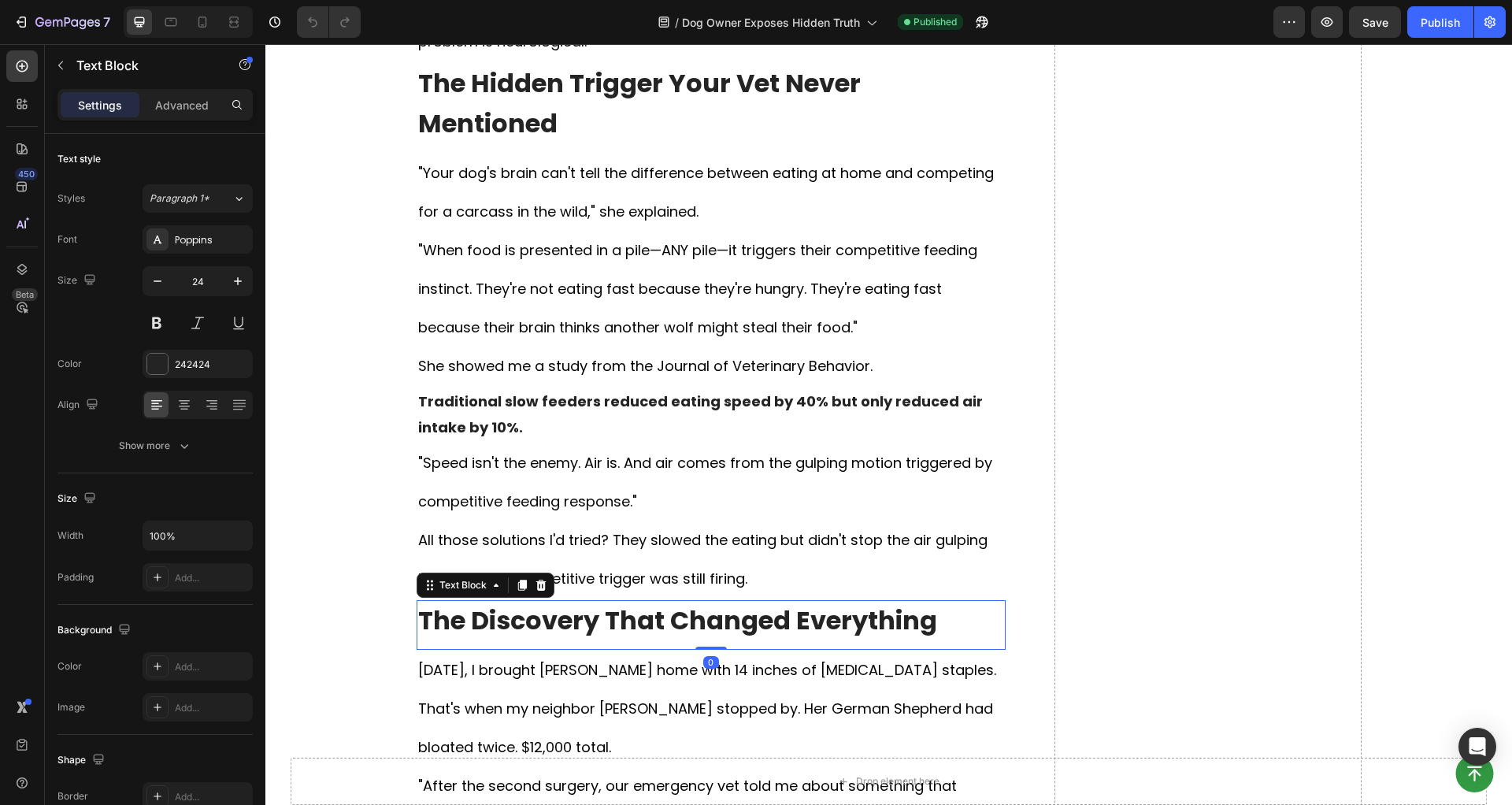
click at [613, 602] on strong "The Discovery That Changed Everything" at bounding box center [678, 620] width 519 height 36
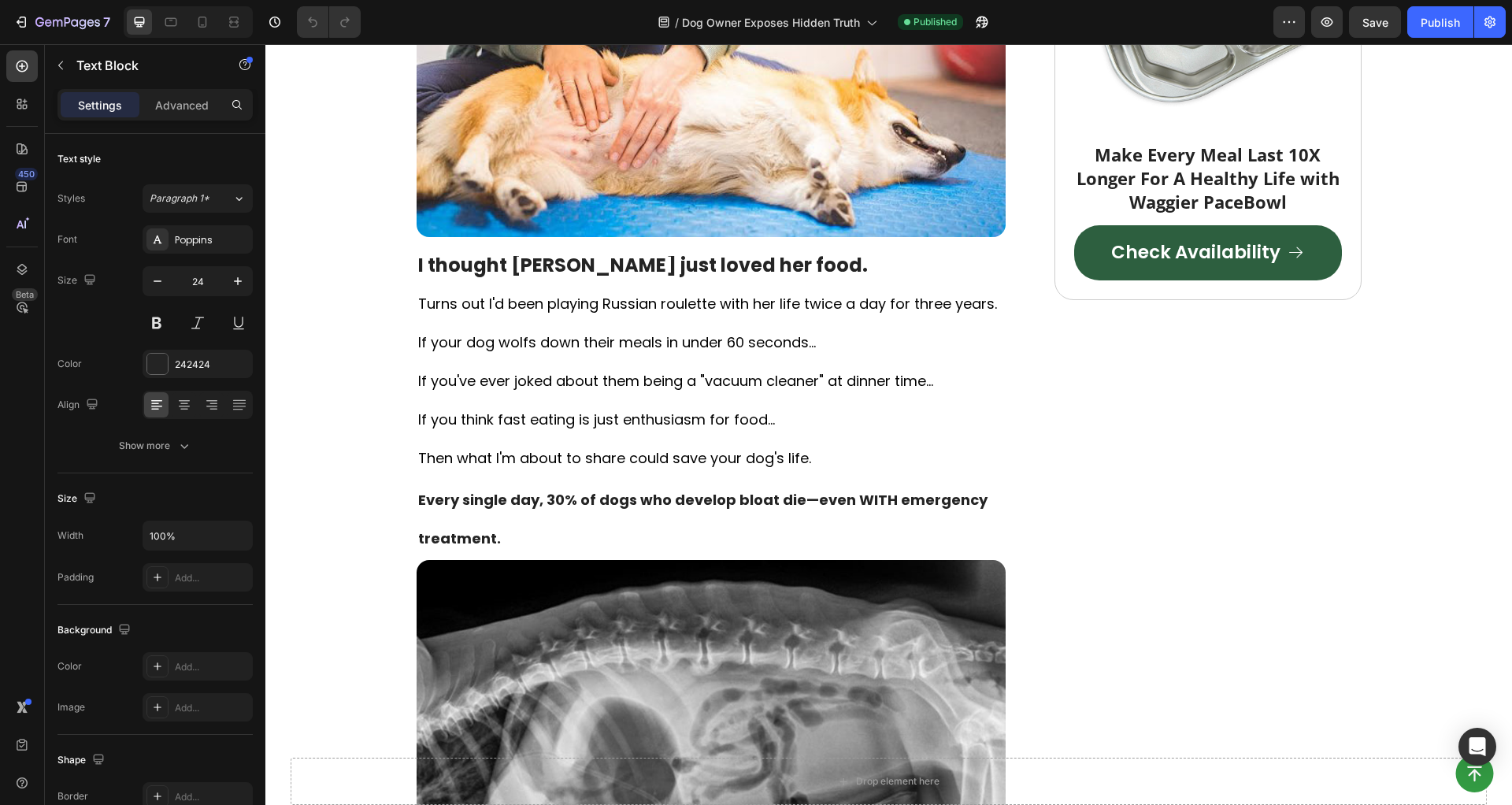
scroll to position [0, 0]
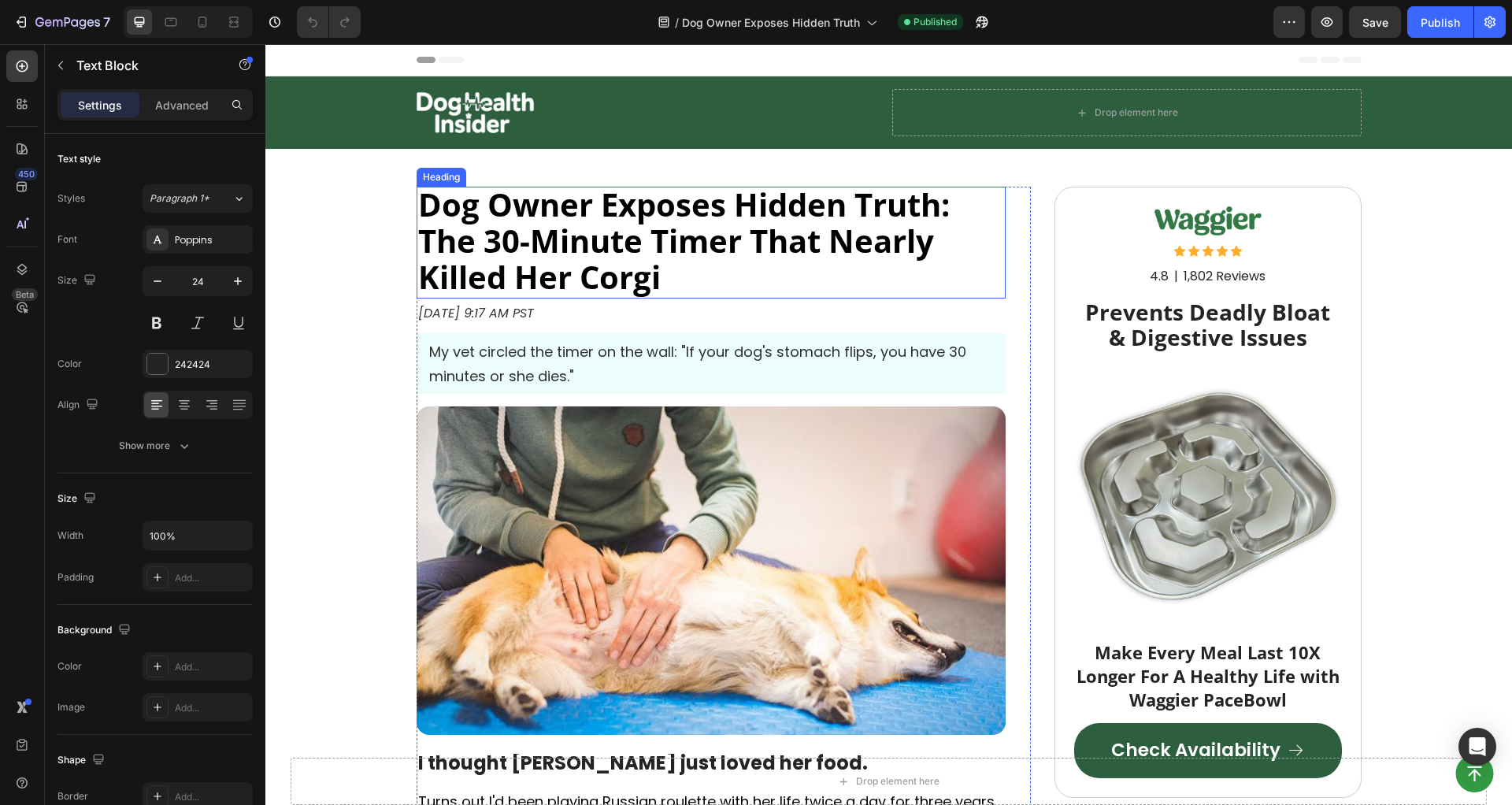
click at [669, 204] on strong "Dog Owner Exposes Hidden Truth: The 30-Minute Timer That Nearly Killed Her Corgi" at bounding box center [684, 240] width 532 height 116
click at [668, 216] on strong "Dog Owner Exposes Hidden Truth: The 30-Minute Timer That Nearly Killed Her Corgi" at bounding box center [684, 240] width 532 height 116
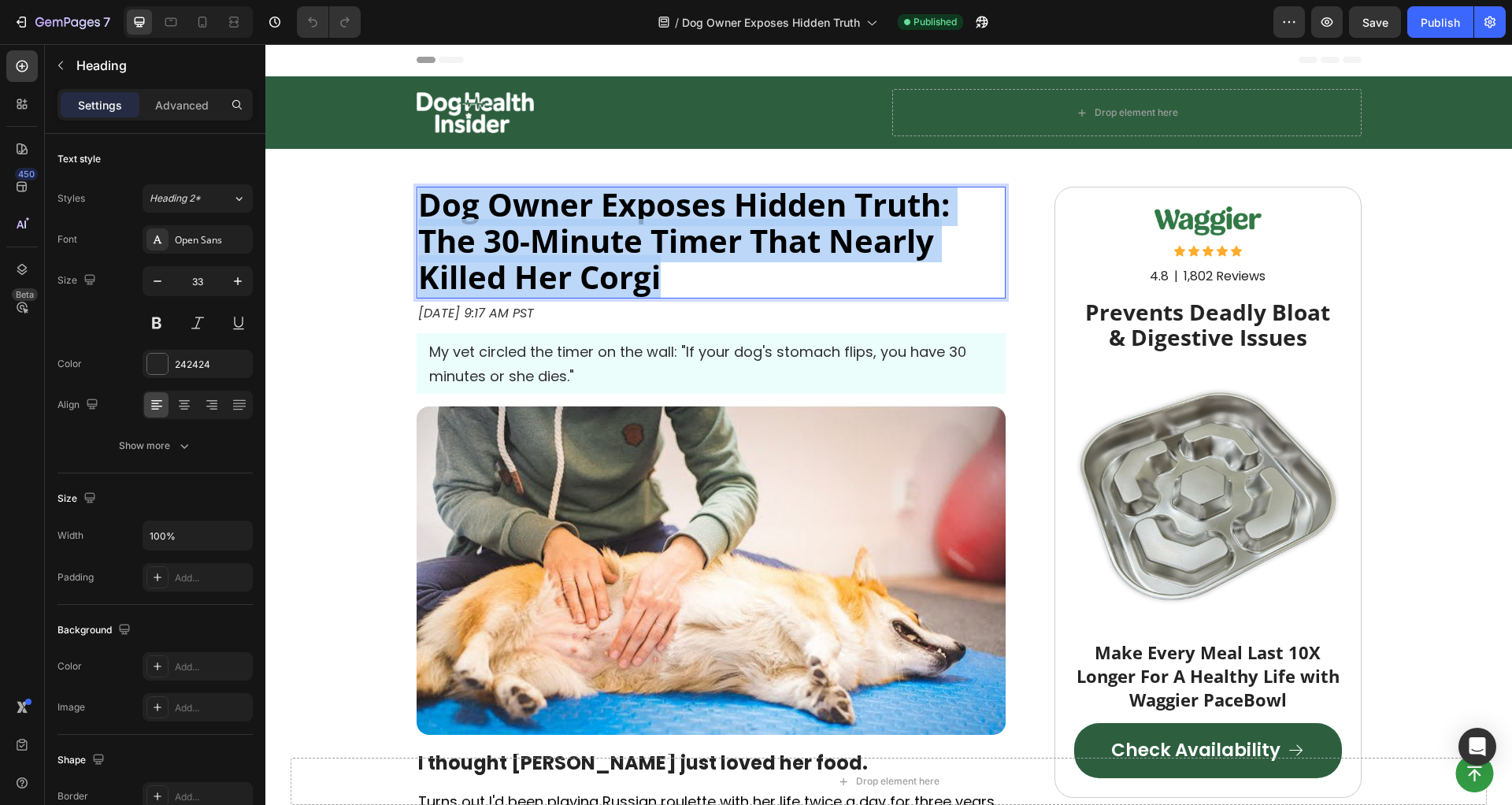
click at [668, 216] on strong "Dog Owner Exposes Hidden Truth: The 30-Minute Timer That Nearly Killed Her Corgi" at bounding box center [684, 240] width 532 height 116
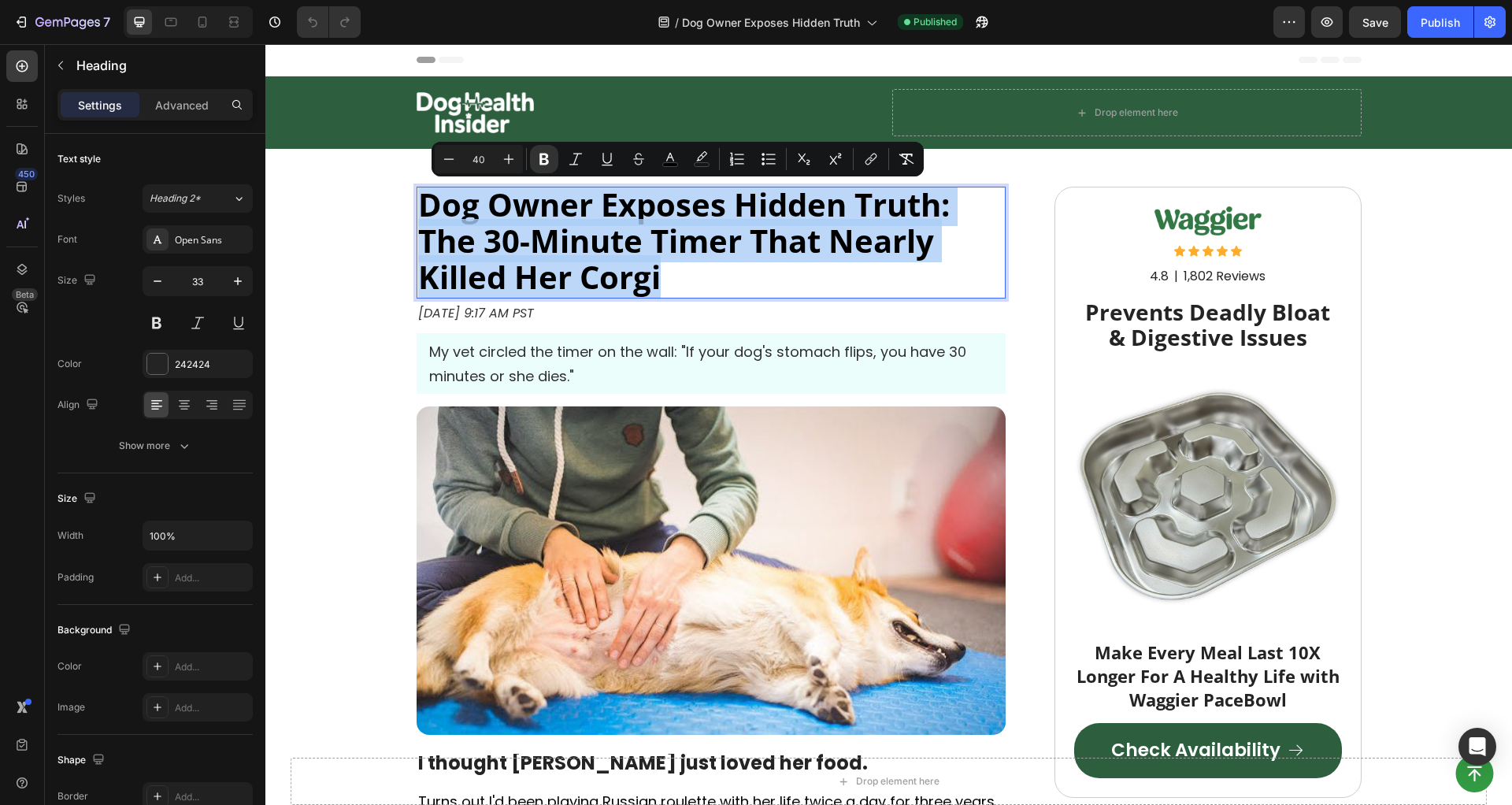
click at [668, 216] on strong "Dog Owner Exposes Hidden Truth: The 30-Minute Timer That Nearly Killed Her Corgi" at bounding box center [684, 240] width 532 height 116
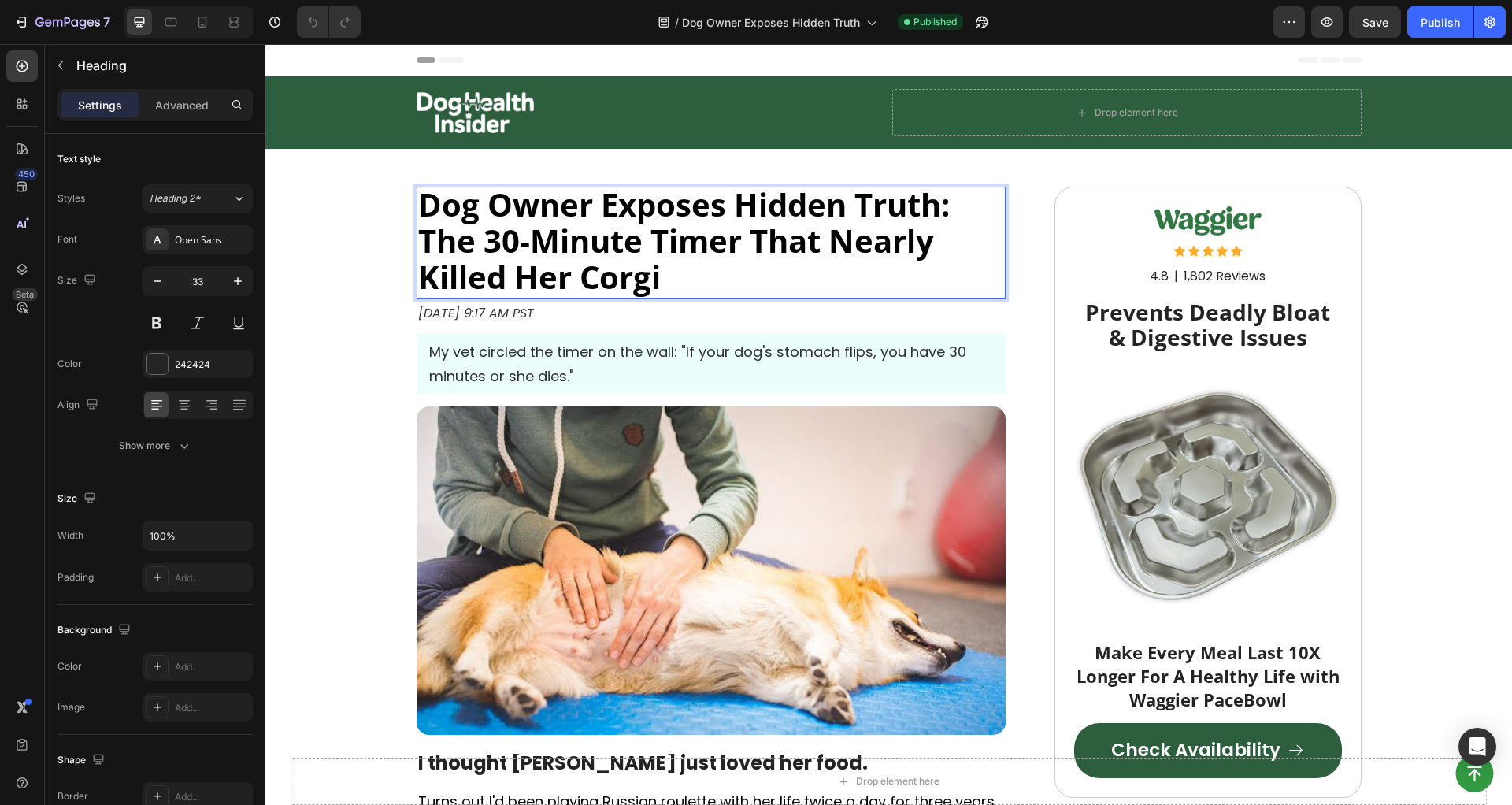
click at [656, 208] on strong "Dog Owner Exposes Hidden Truth: The 30-Minute Timer That Nearly Killed Her Corgi" at bounding box center [684, 240] width 532 height 116
click at [657, 208] on strong "Dog Owner Exposes Hidden Truth: The 30-Minute Timer That Nearly Killed Her Corgi" at bounding box center [684, 240] width 532 height 116
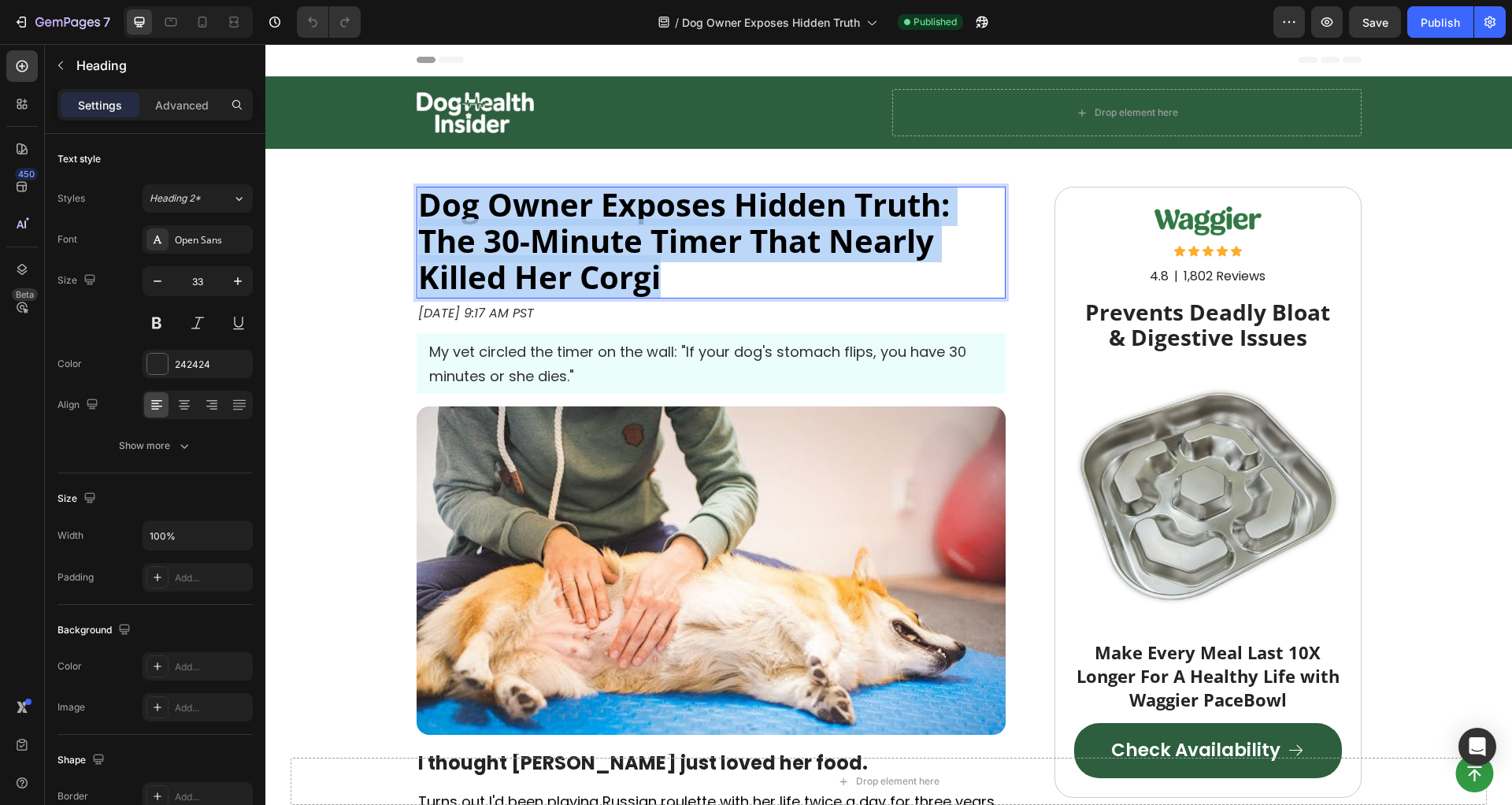
click at [656, 208] on strong "Dog Owner Exposes Hidden Truth: The 30-Minute Timer That Nearly Killed Her Corgi" at bounding box center [684, 240] width 532 height 116
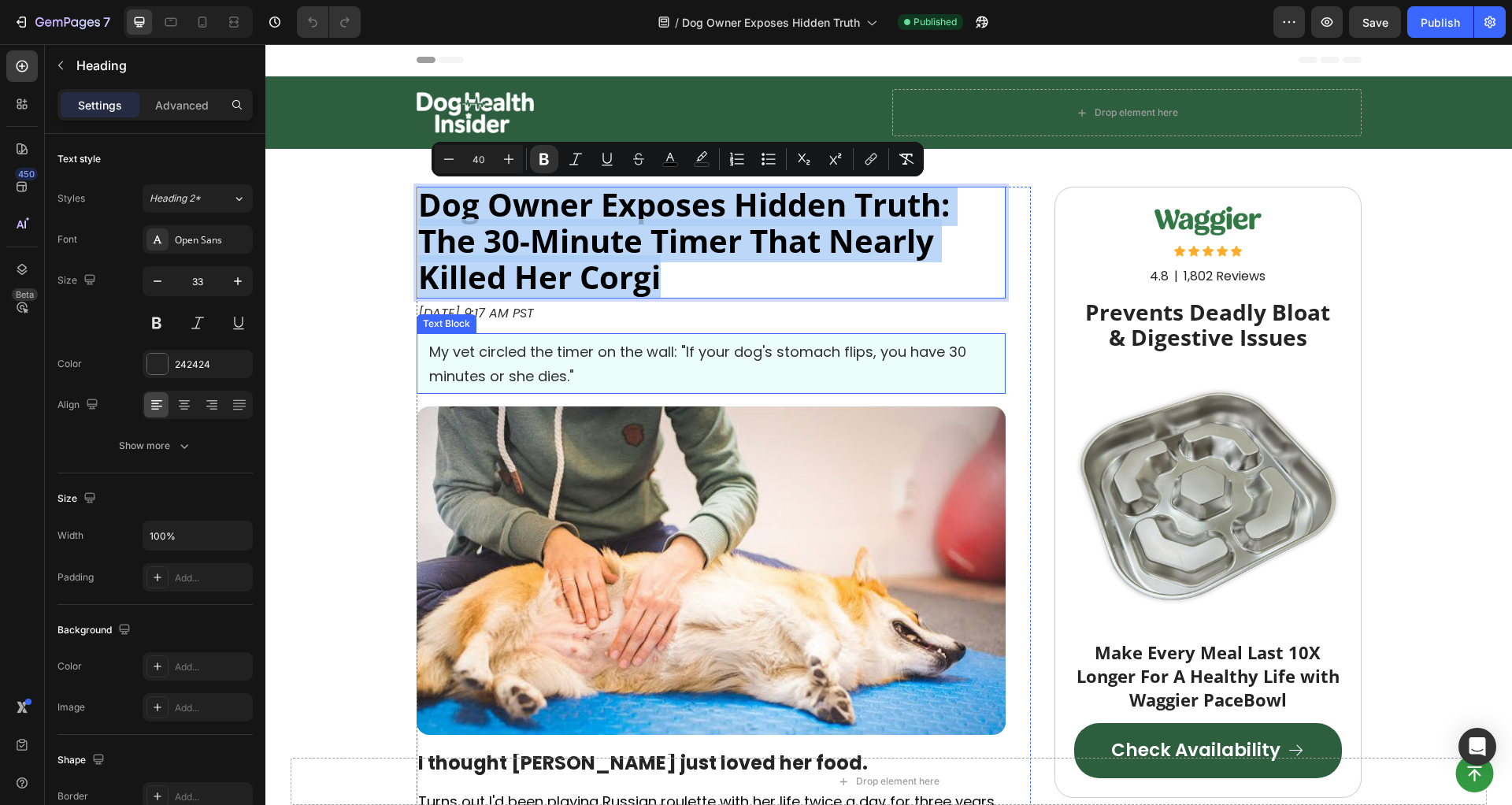
click at [752, 353] on span "My vet circled the timer on the wall: "If your dog's stomach flips, you have 30…" at bounding box center [697, 364] width 538 height 44
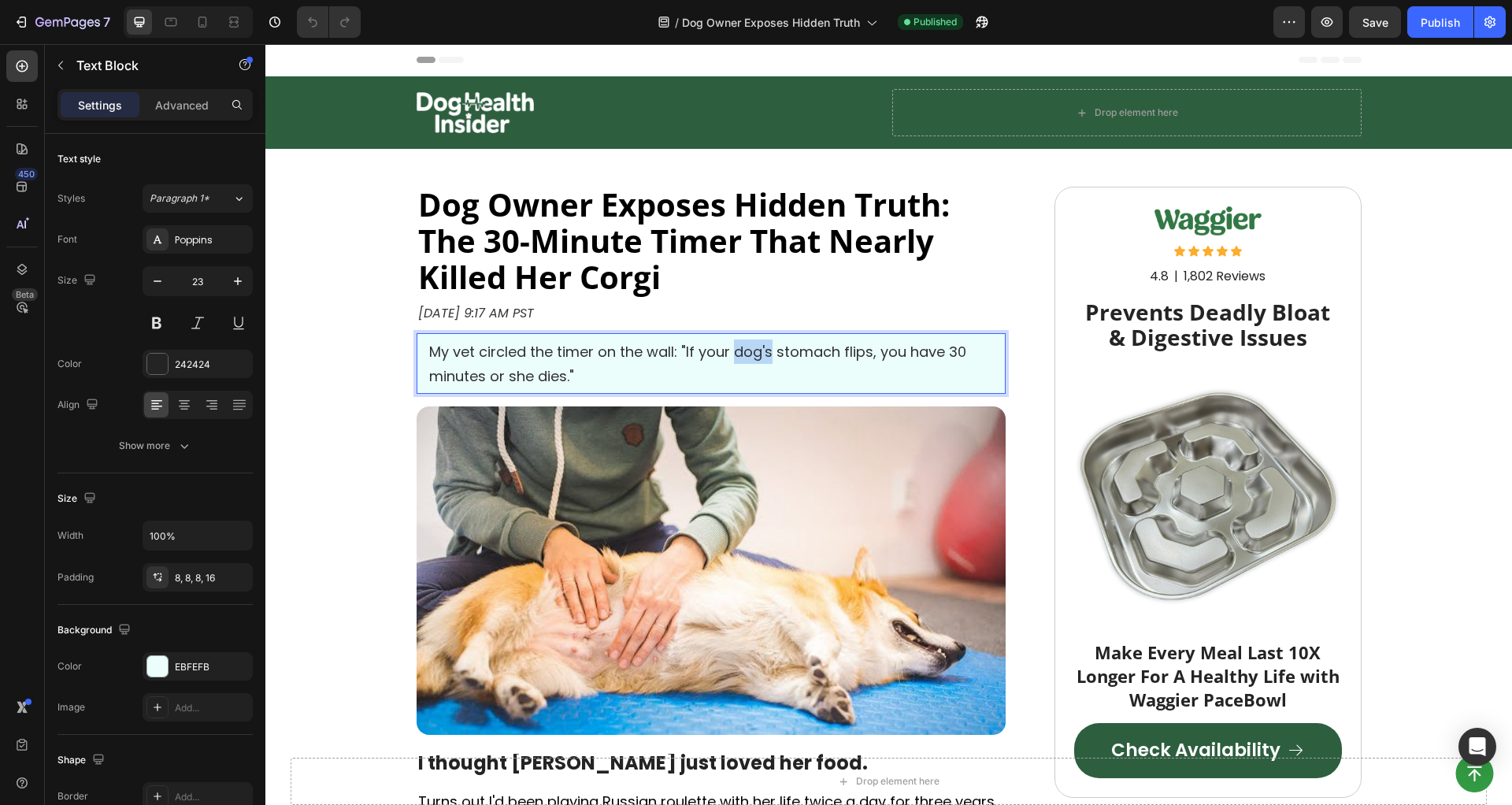
click at [753, 353] on span "My vet circled the timer on the wall: "If your dog's stomach flips, you have 30…" at bounding box center [697, 364] width 538 height 44
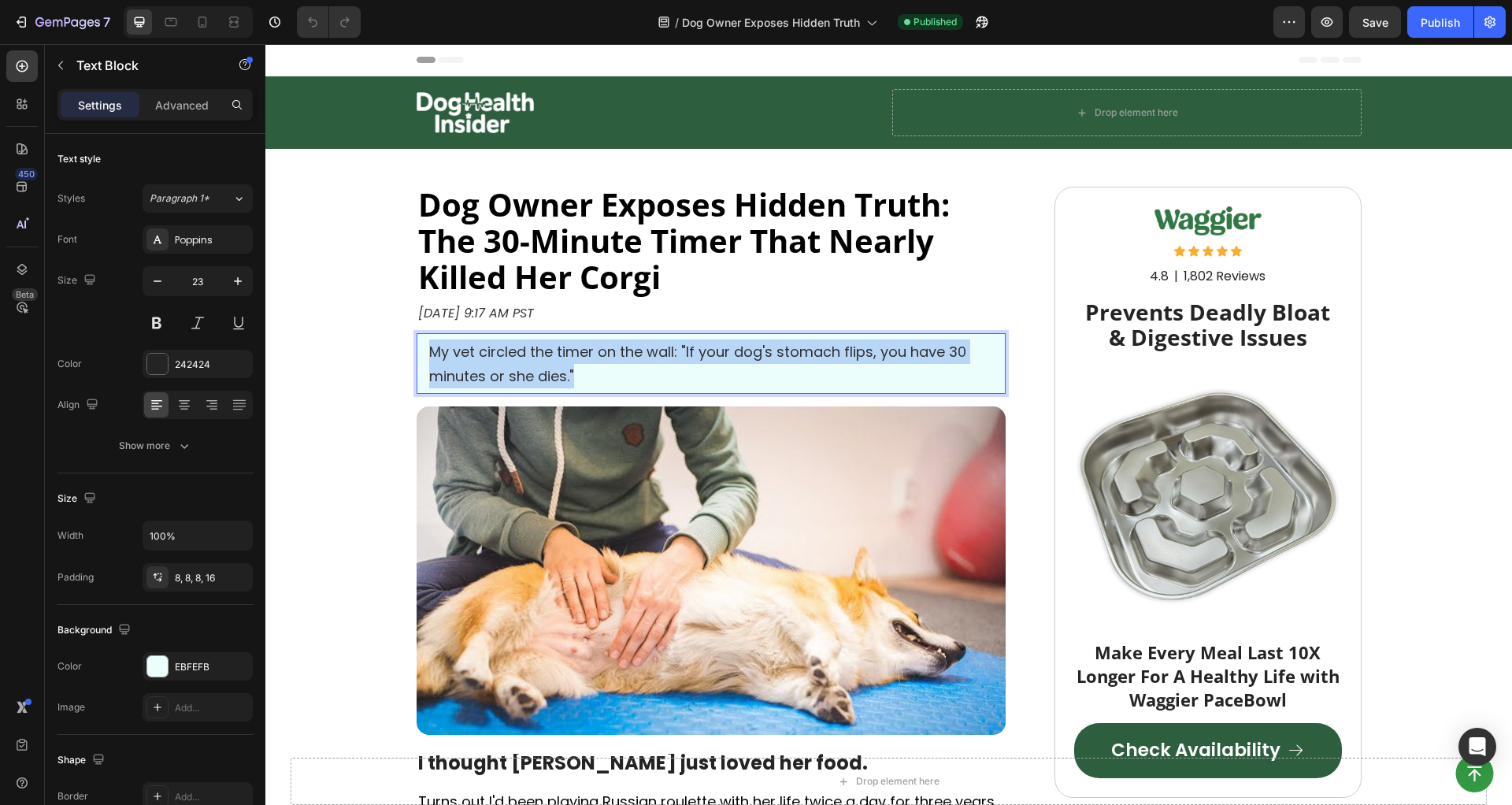
click at [753, 353] on span "My vet circled the timer on the wall: "If your dog's stomach flips, you have 30…" at bounding box center [697, 364] width 538 height 44
